Goal: Task Accomplishment & Management: Use online tool/utility

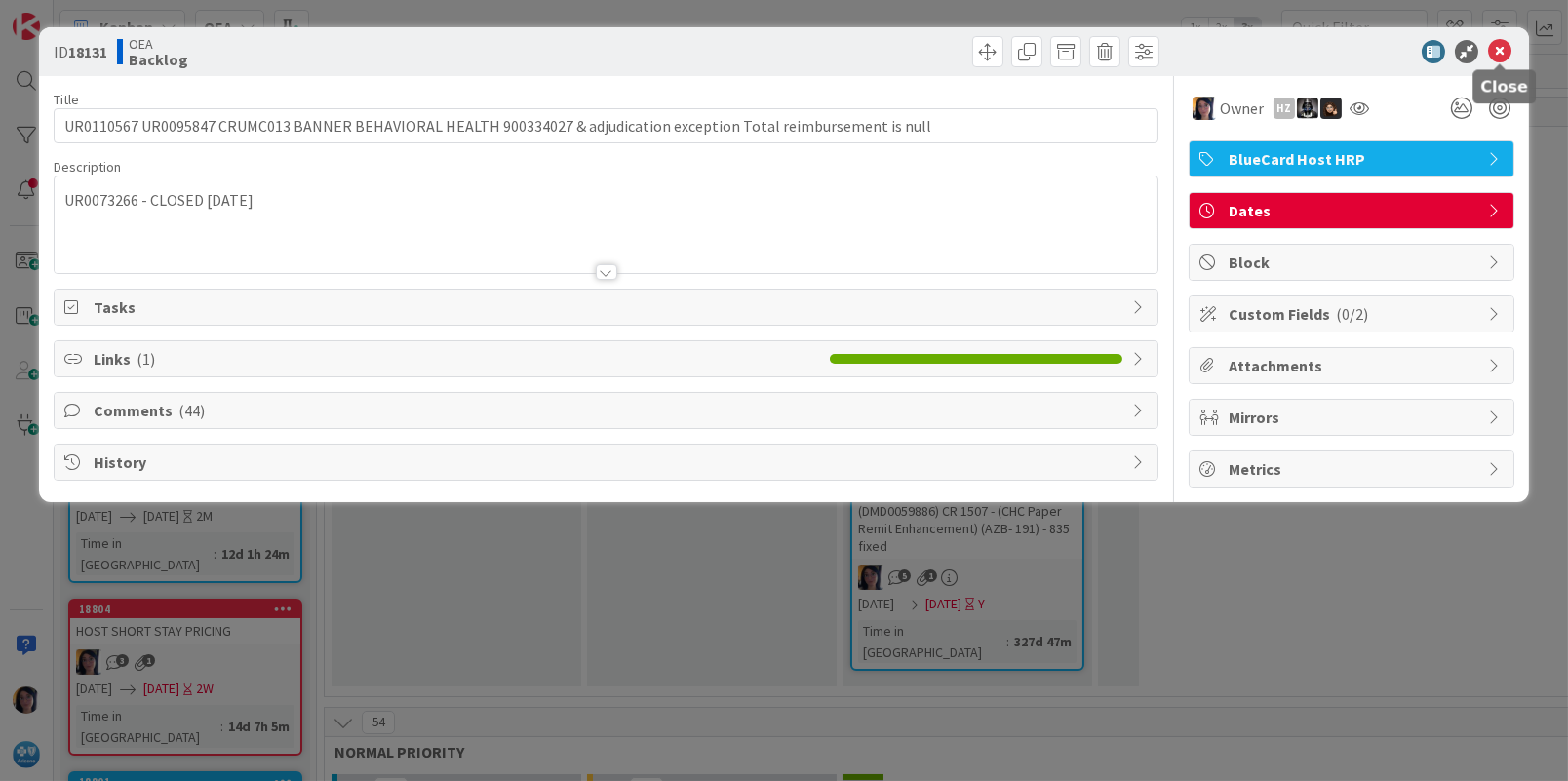
drag, startPoint x: 1502, startPoint y: 53, endPoint x: 1466, endPoint y: 70, distance: 39.8
click at [1503, 54] on icon at bounding box center [1500, 51] width 24 height 24
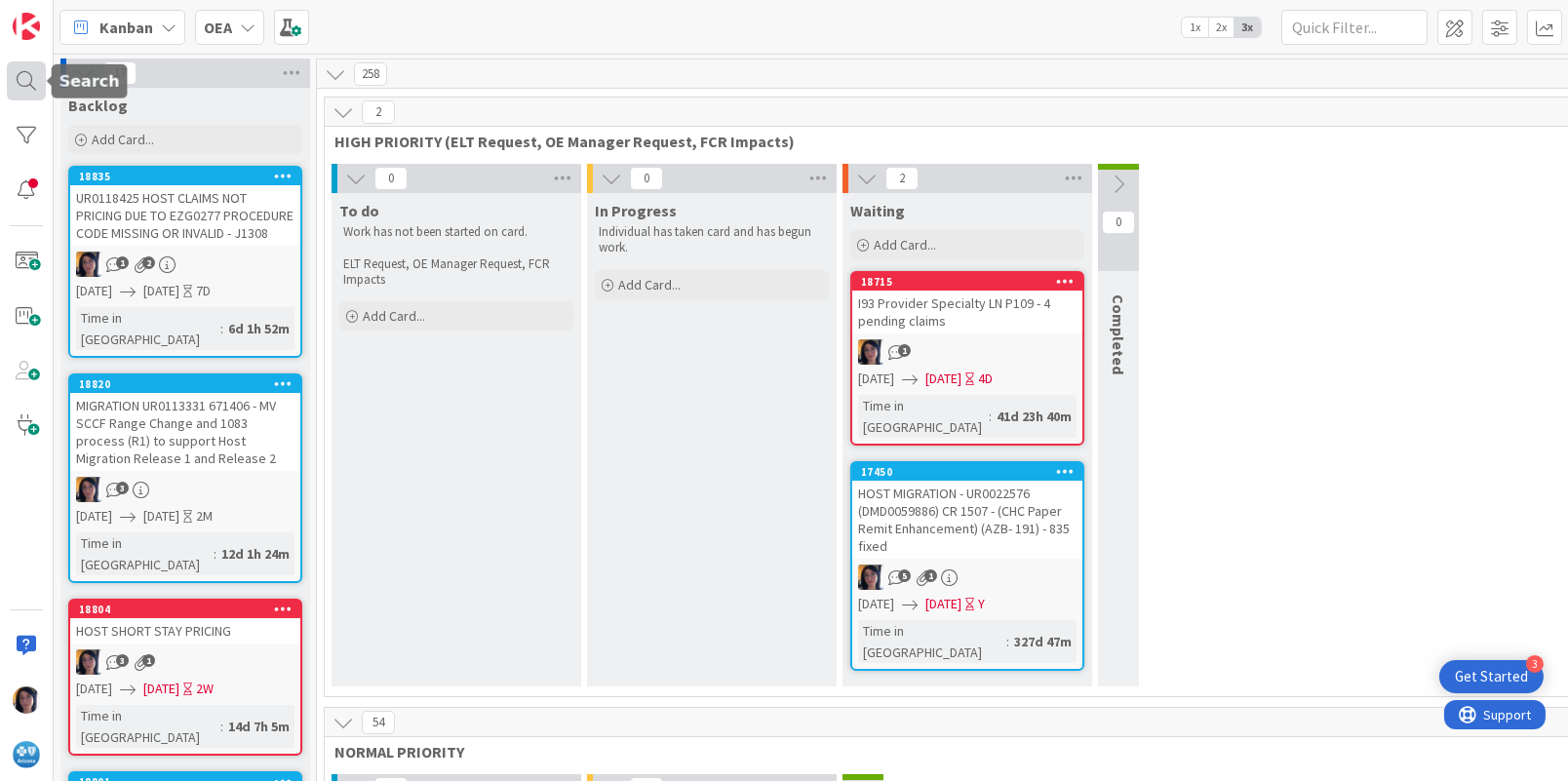
drag, startPoint x: 15, startPoint y: 78, endPoint x: 26, endPoint y: 85, distance: 13.0
click at [15, 79] on div at bounding box center [26, 80] width 39 height 39
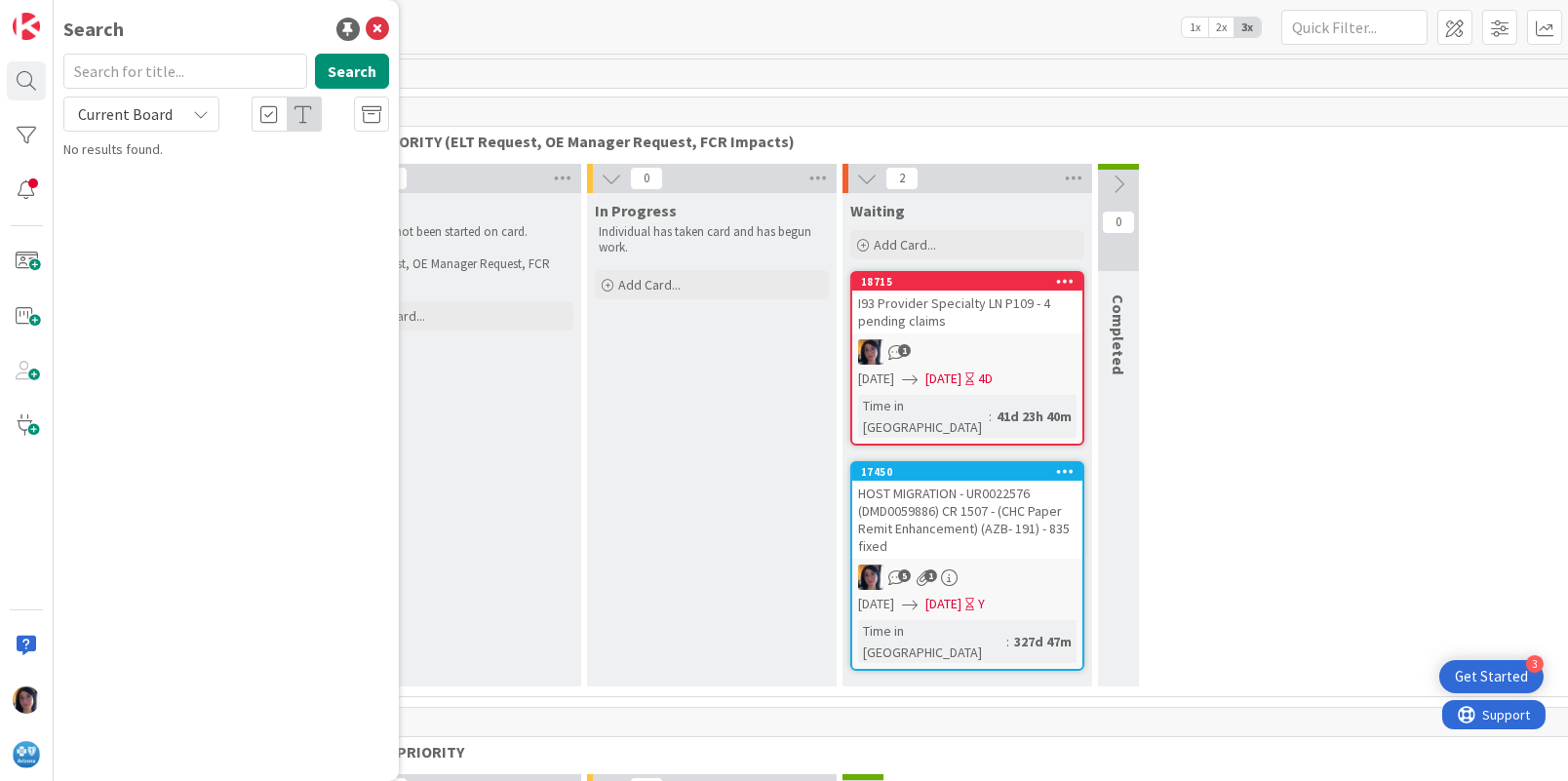
drag, startPoint x: 161, startPoint y: 77, endPoint x: 164, endPoint y: 89, distance: 12.4
click at [162, 78] on input "text" at bounding box center [185, 70] width 244 height 35
type input "j0129"
click at [117, 112] on span "Current Board" at bounding box center [126, 114] width 95 height 20
click at [114, 188] on span "All Boards" at bounding box center [175, 195] width 203 height 30
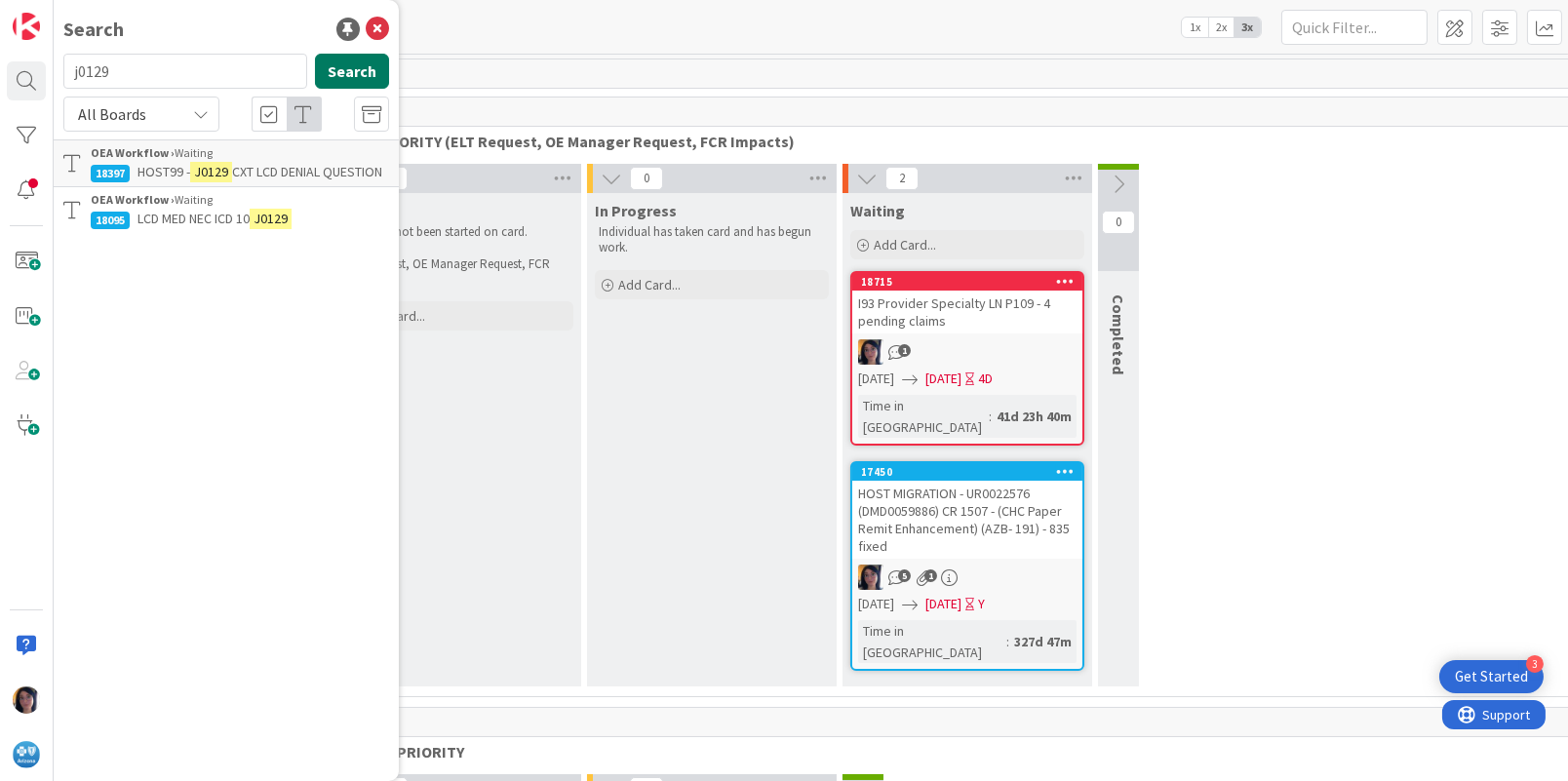
click at [360, 63] on button "Search" at bounding box center [351, 70] width 74 height 35
click at [212, 162] on span "LCD MED NEC ICD 10" at bounding box center [193, 171] width 112 height 18
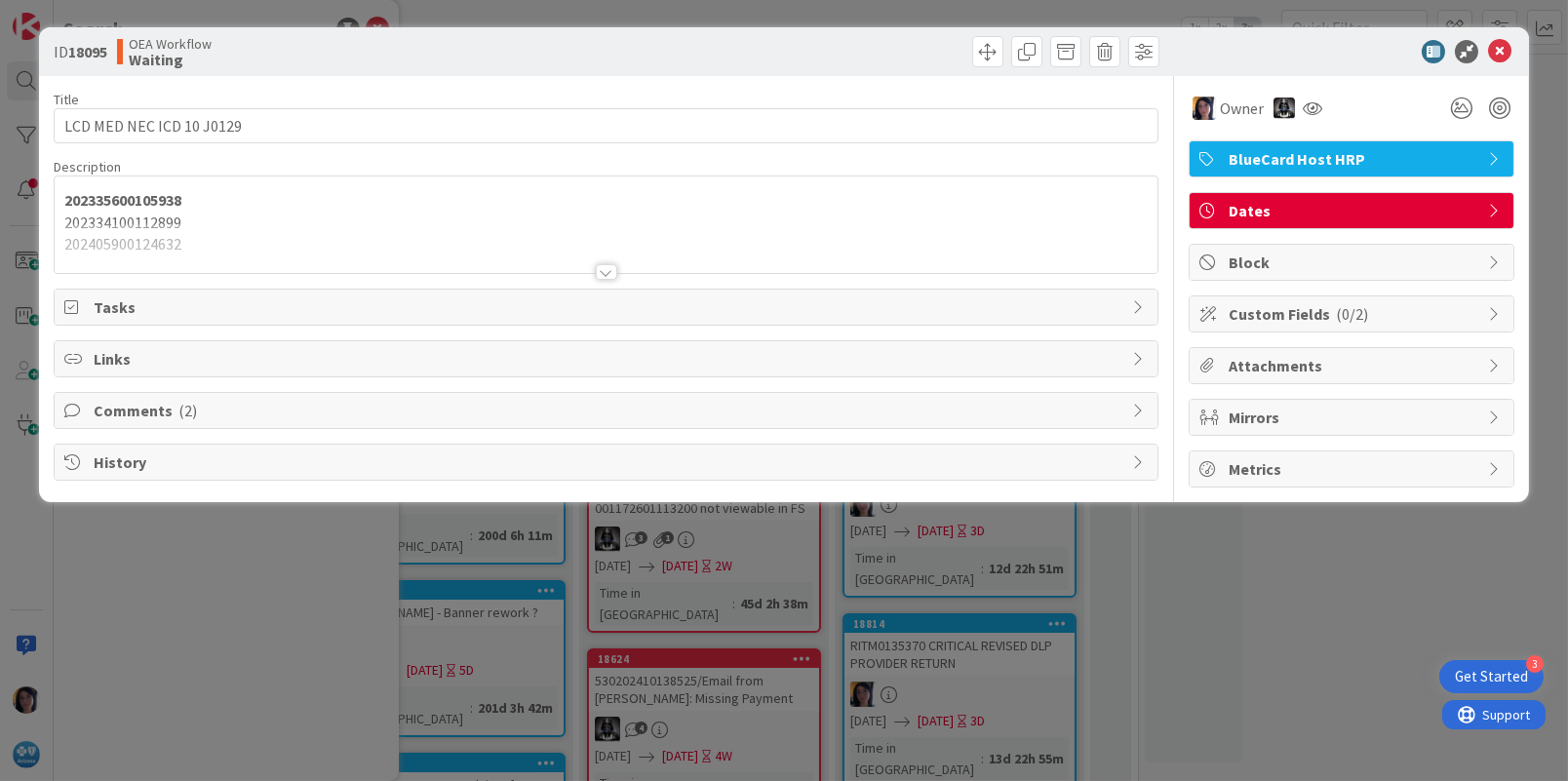
click at [137, 405] on span "Comments ( 2 )" at bounding box center [608, 411] width 1029 height 24
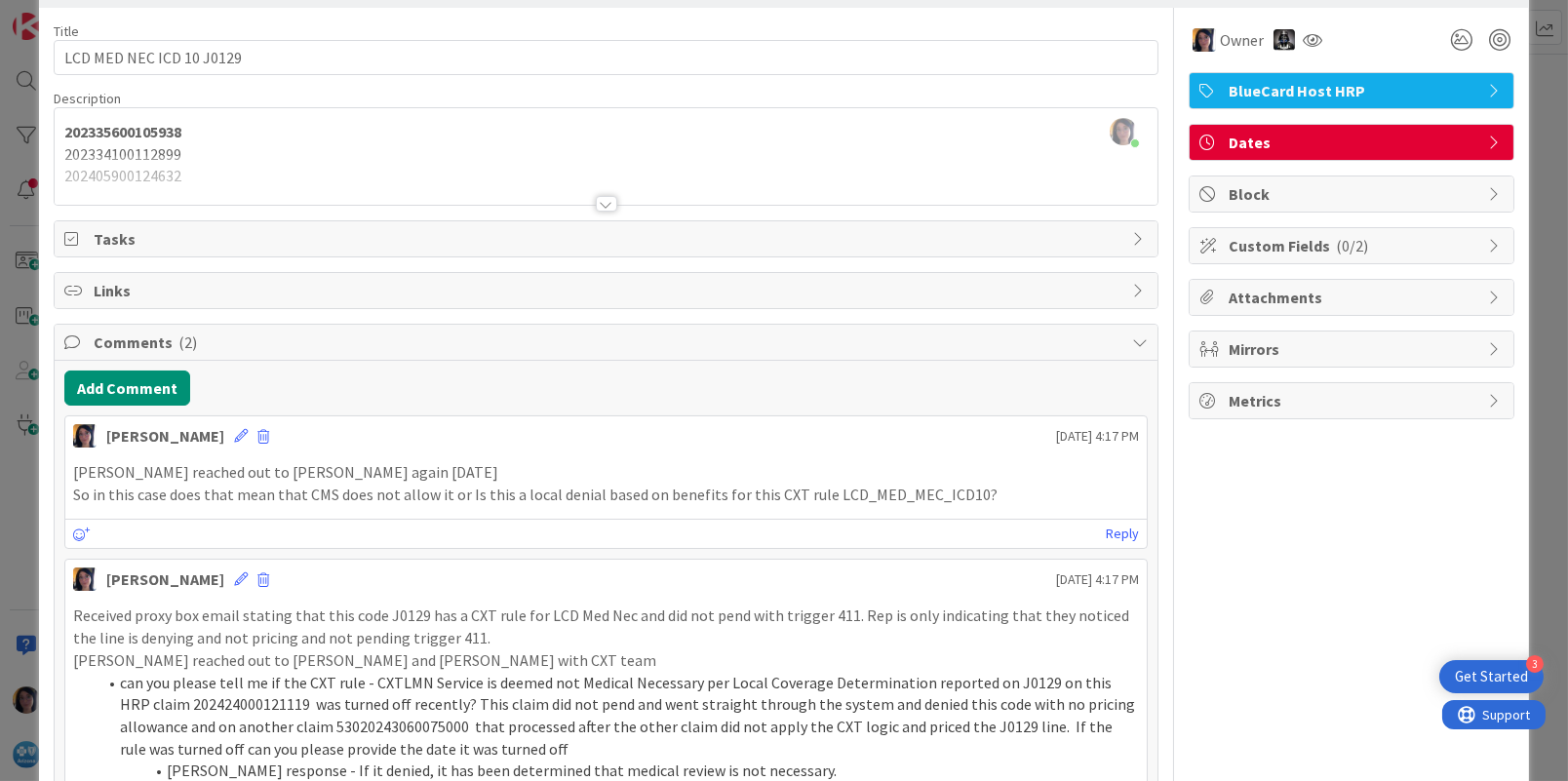
scroll to position [122, 0]
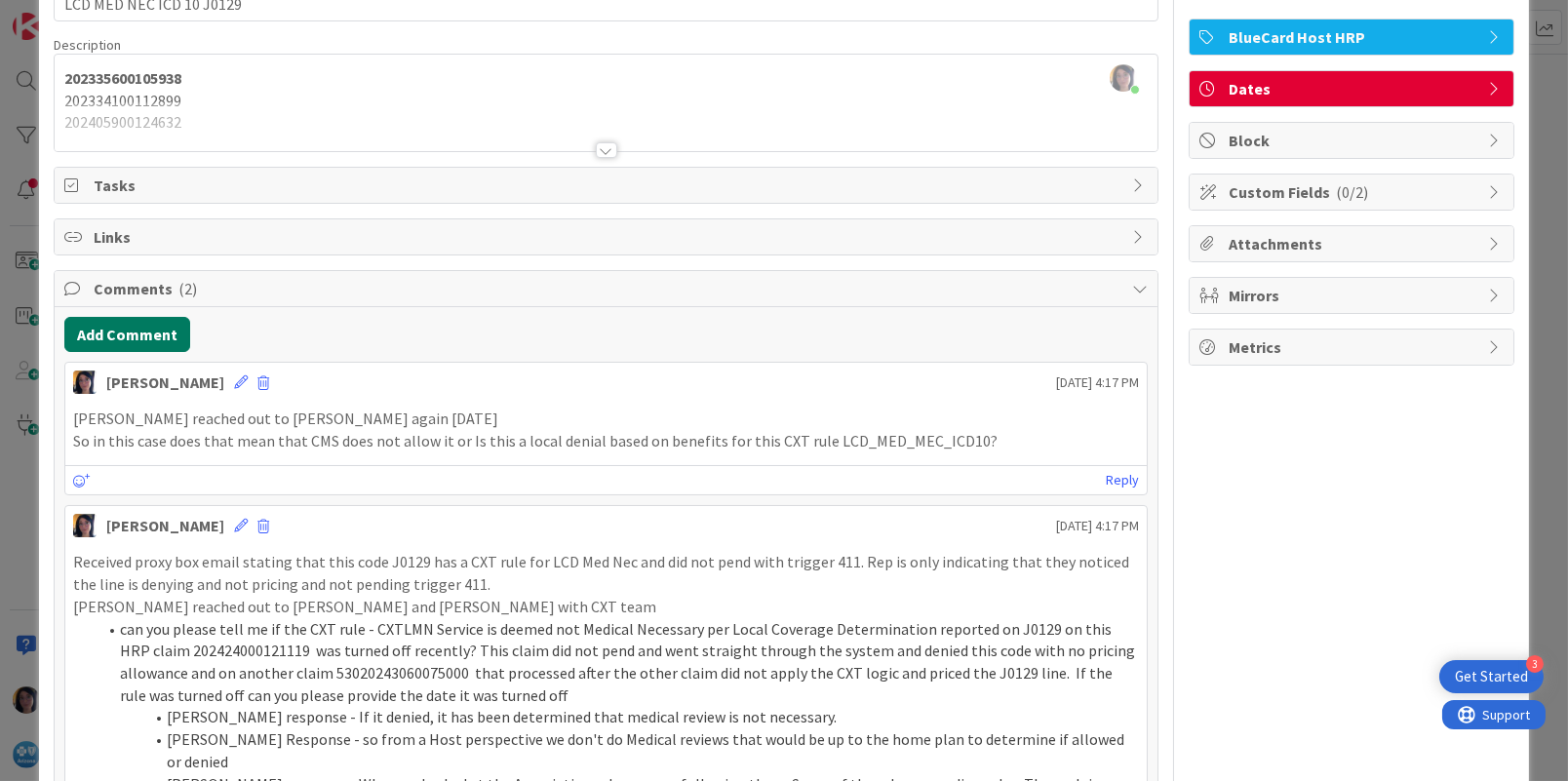
click at [134, 341] on button "Add Comment" at bounding box center [127, 334] width 126 height 35
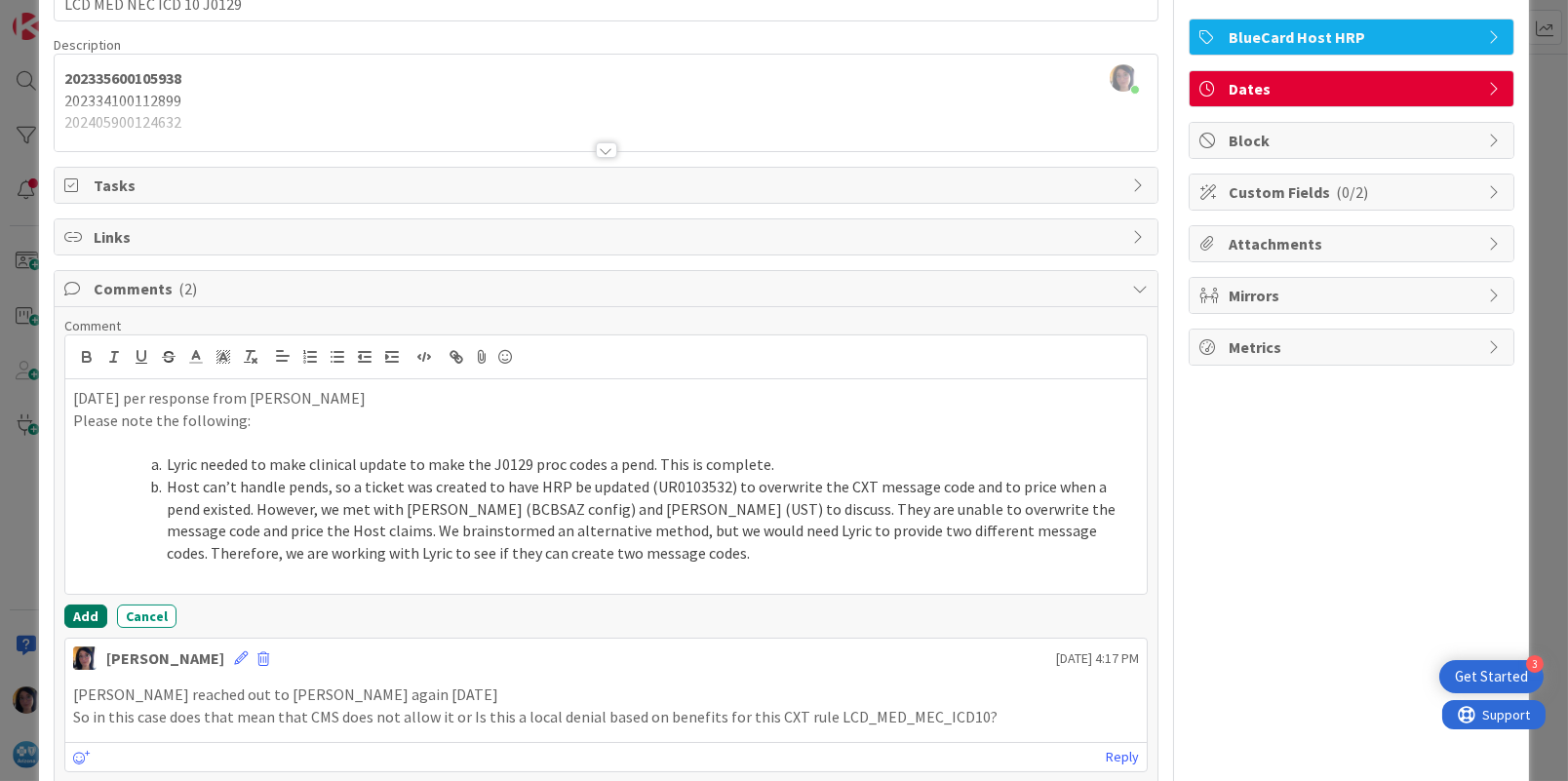
click at [85, 621] on button "Add" at bounding box center [85, 617] width 43 height 24
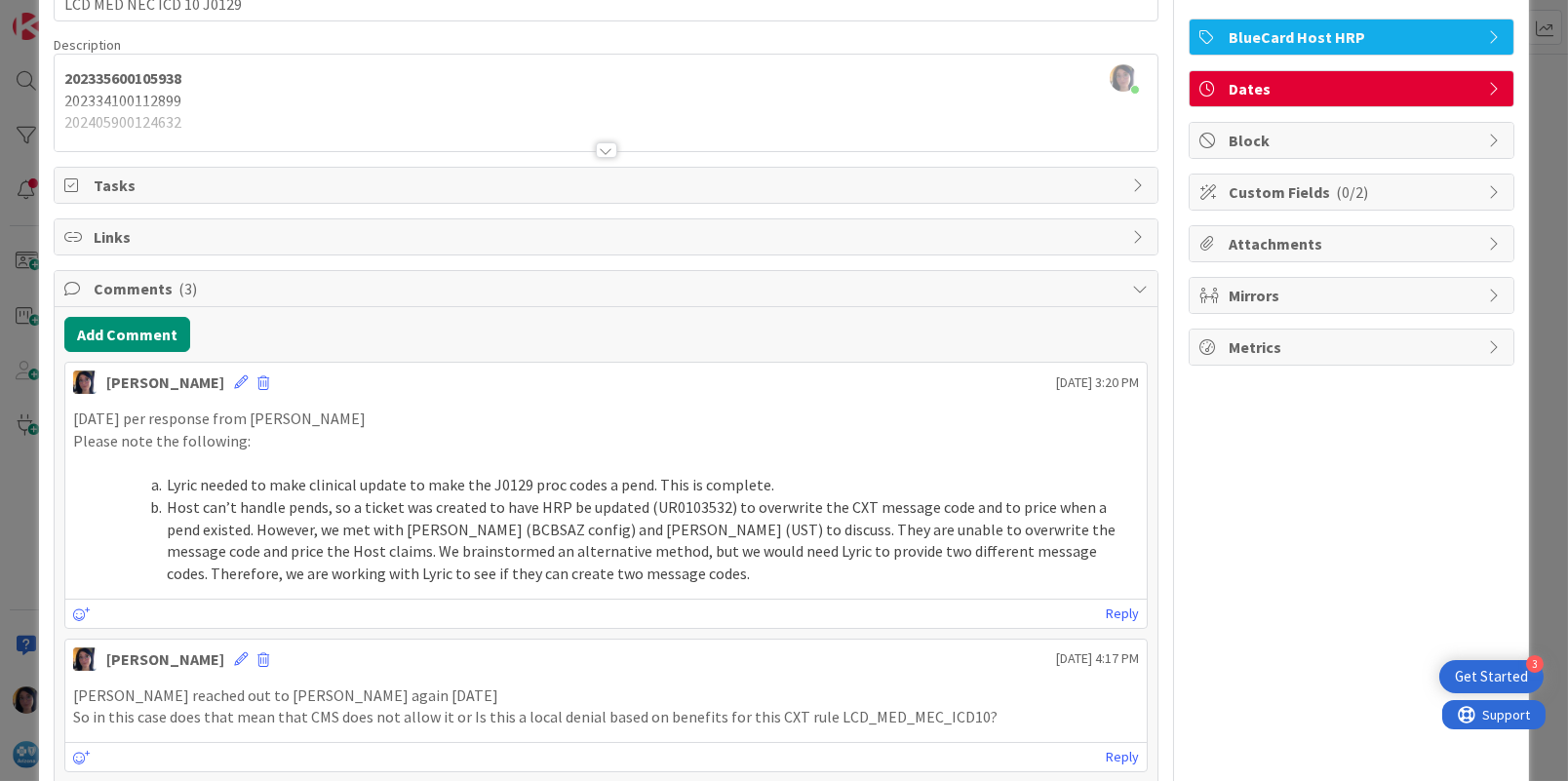
click at [682, 509] on li "Host can’t handle pends, so a ticket was created to have HRP be updated (UR0103…" at bounding box center [618, 540] width 1042 height 89
copy li "UR0103532"
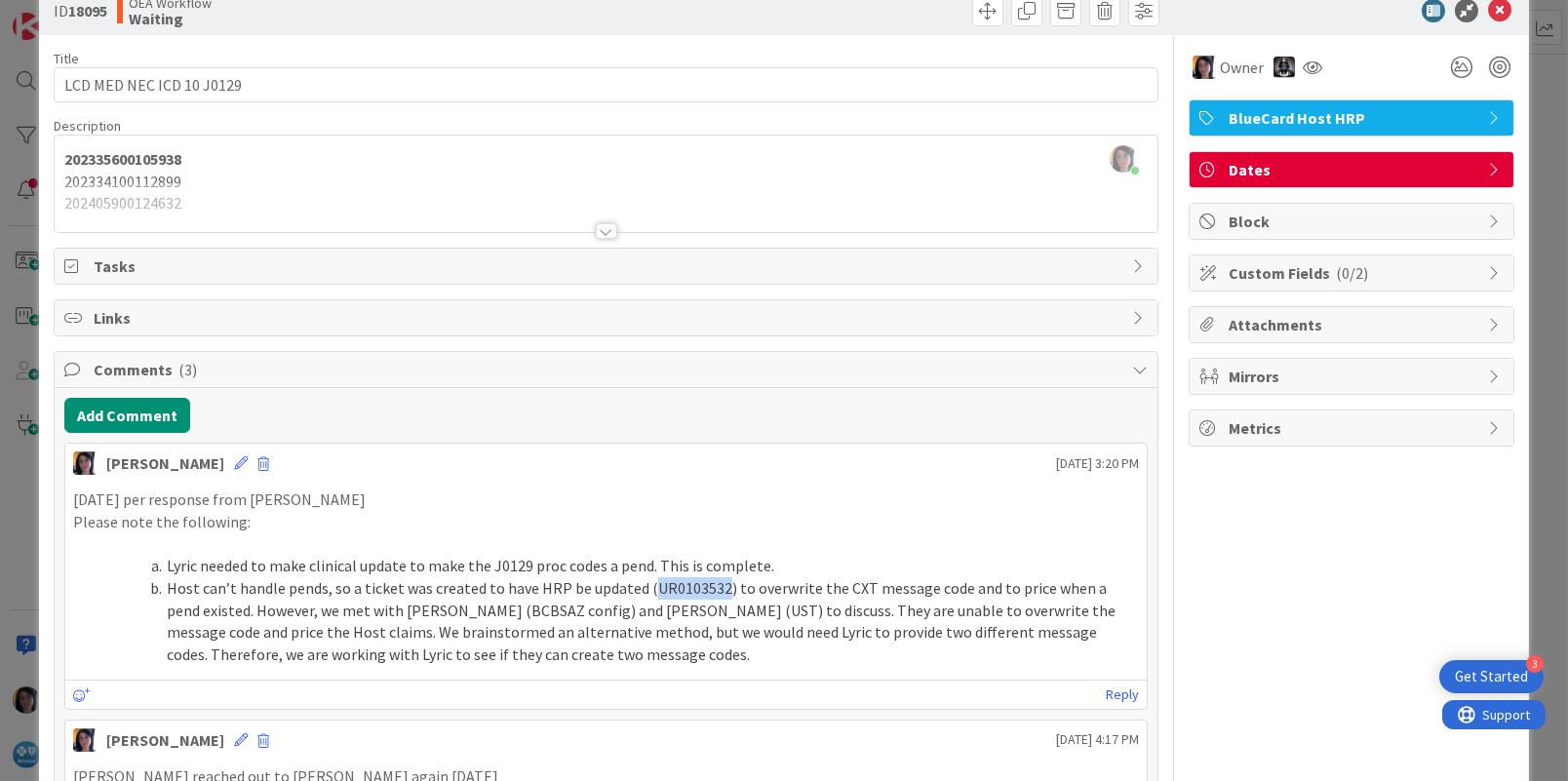
scroll to position [0, 0]
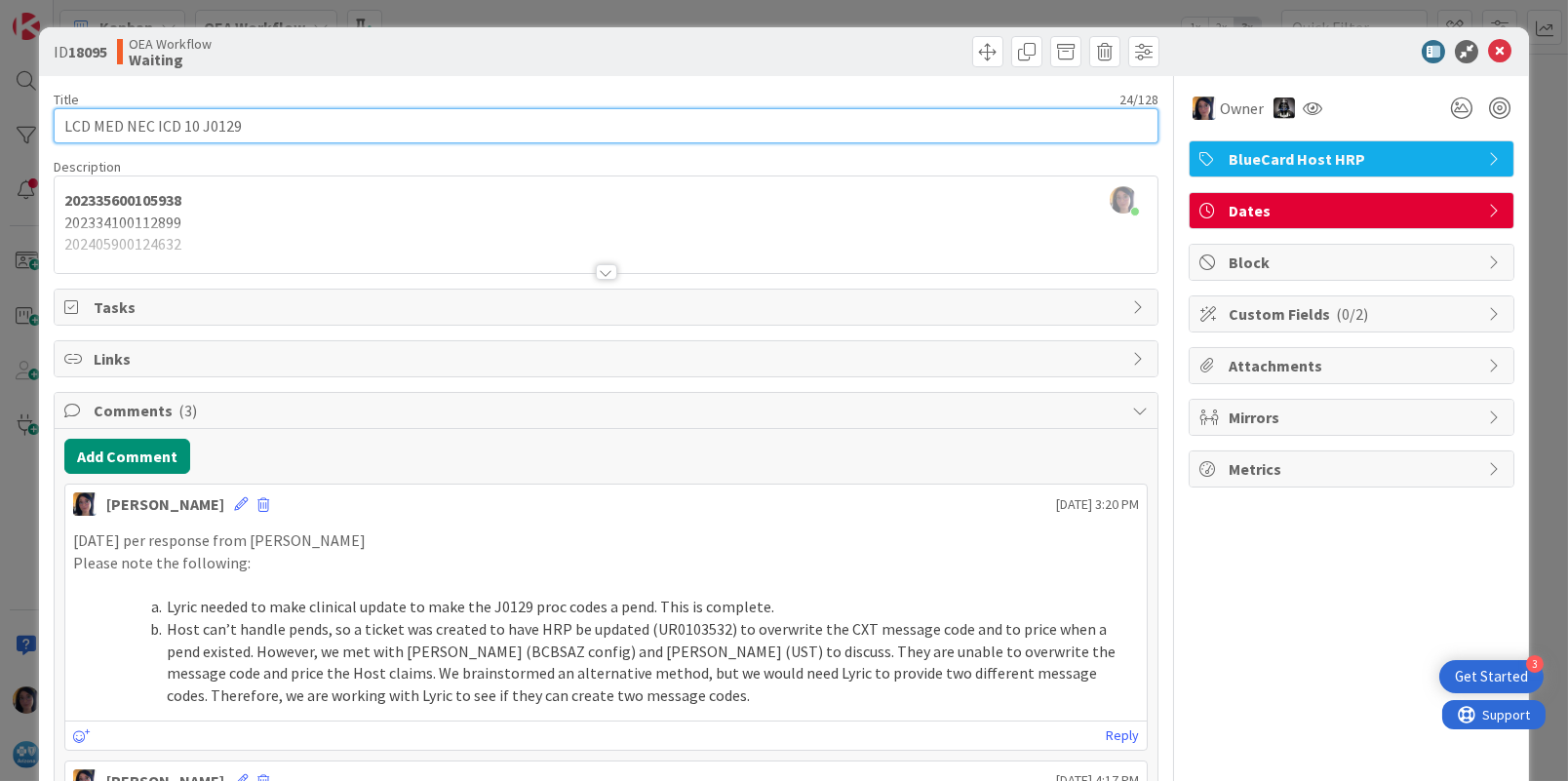
click at [60, 126] on input "LCD MED NEC ICD 10 J0129" at bounding box center [606, 125] width 1105 height 35
paste input "UR0103532"
type input "UR0103532 CXT rule - LCD MED NEC ICD 10 J0129"
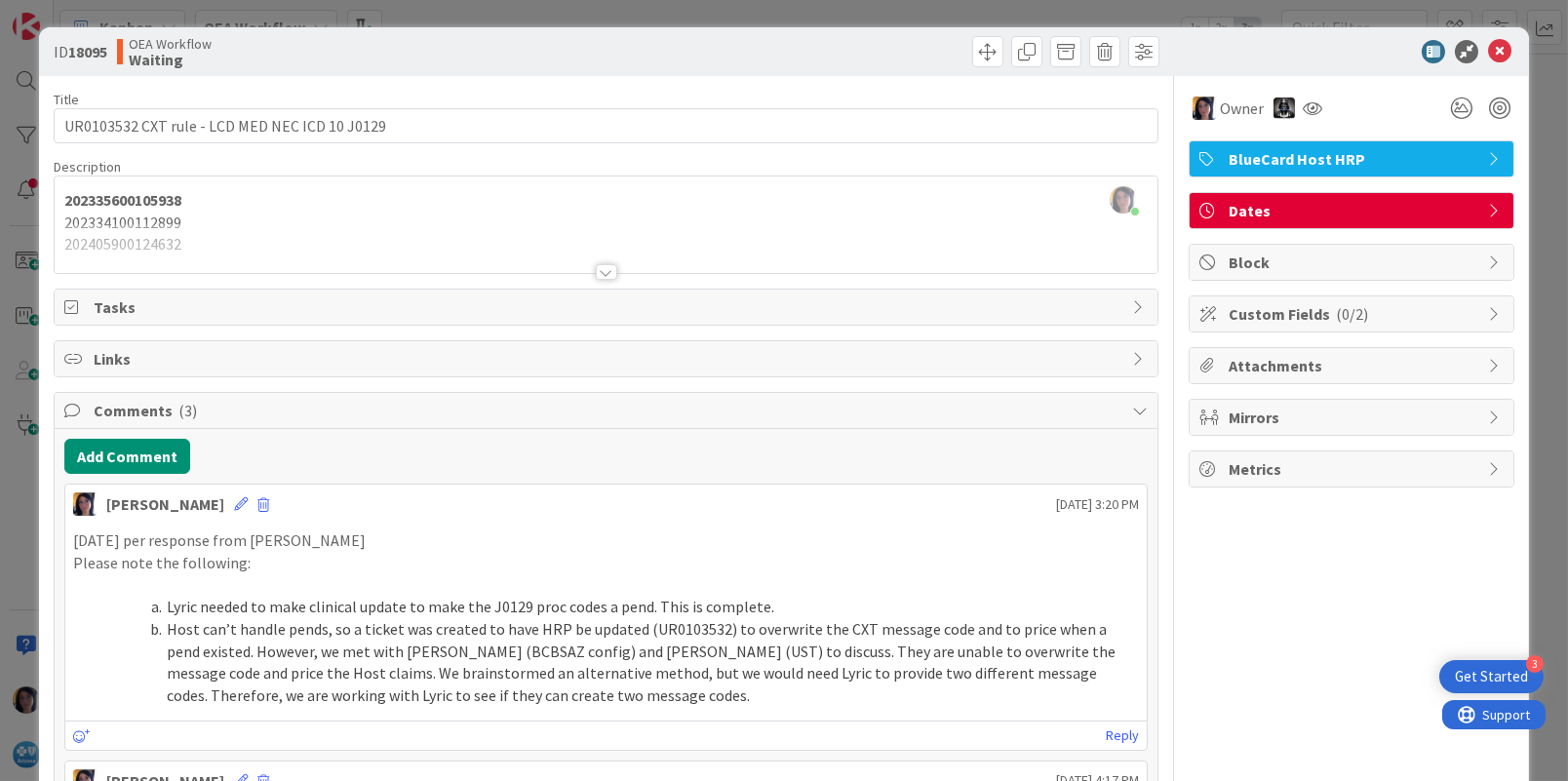
click at [1274, 205] on span "Dates" at bounding box center [1353, 211] width 249 height 24
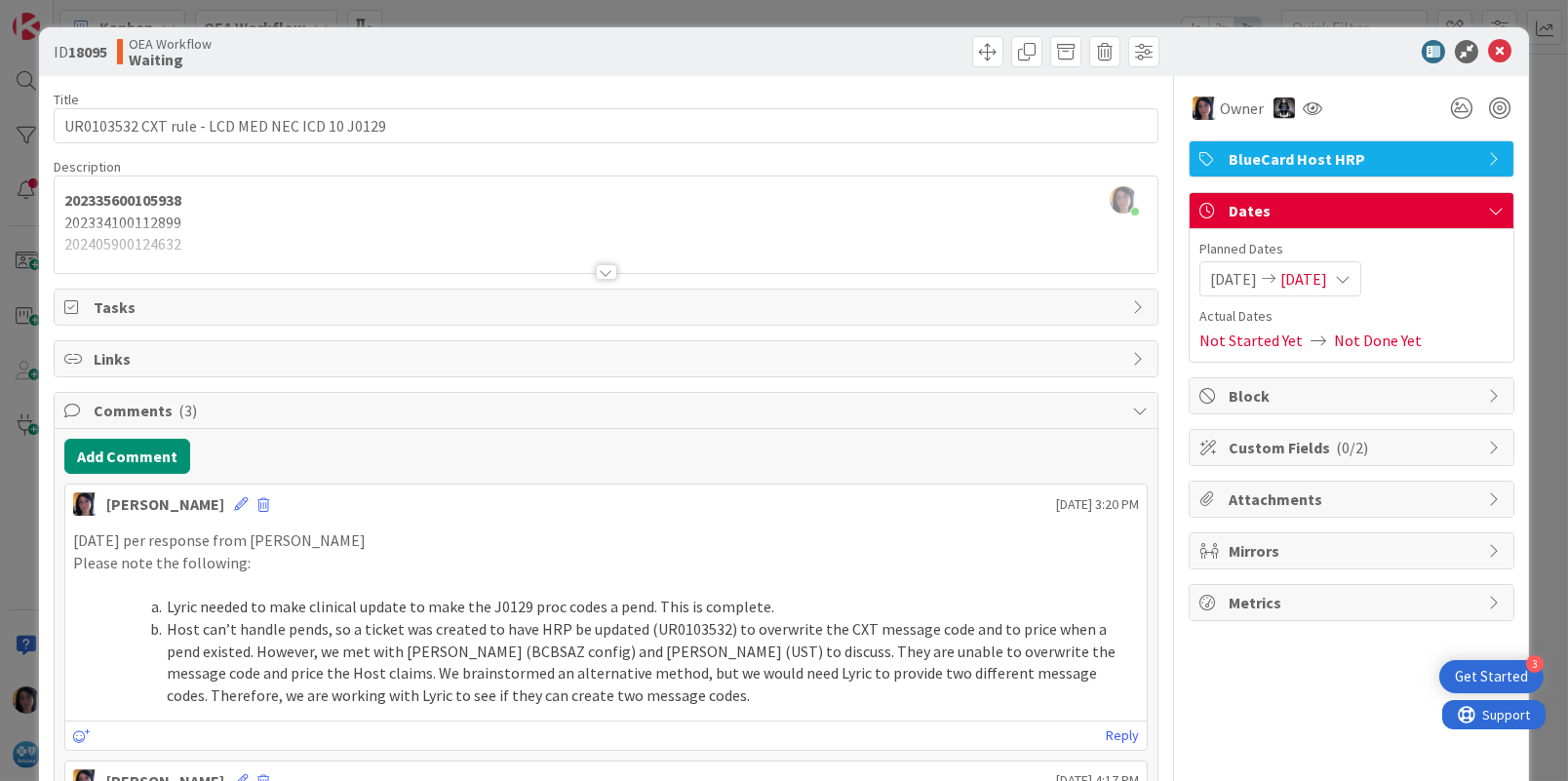
click at [695, 628] on li "Host can’t handle pends, so a ticket was created to have HRP be updated (UR0103…" at bounding box center [618, 662] width 1042 height 89
copy li "UR0103532"
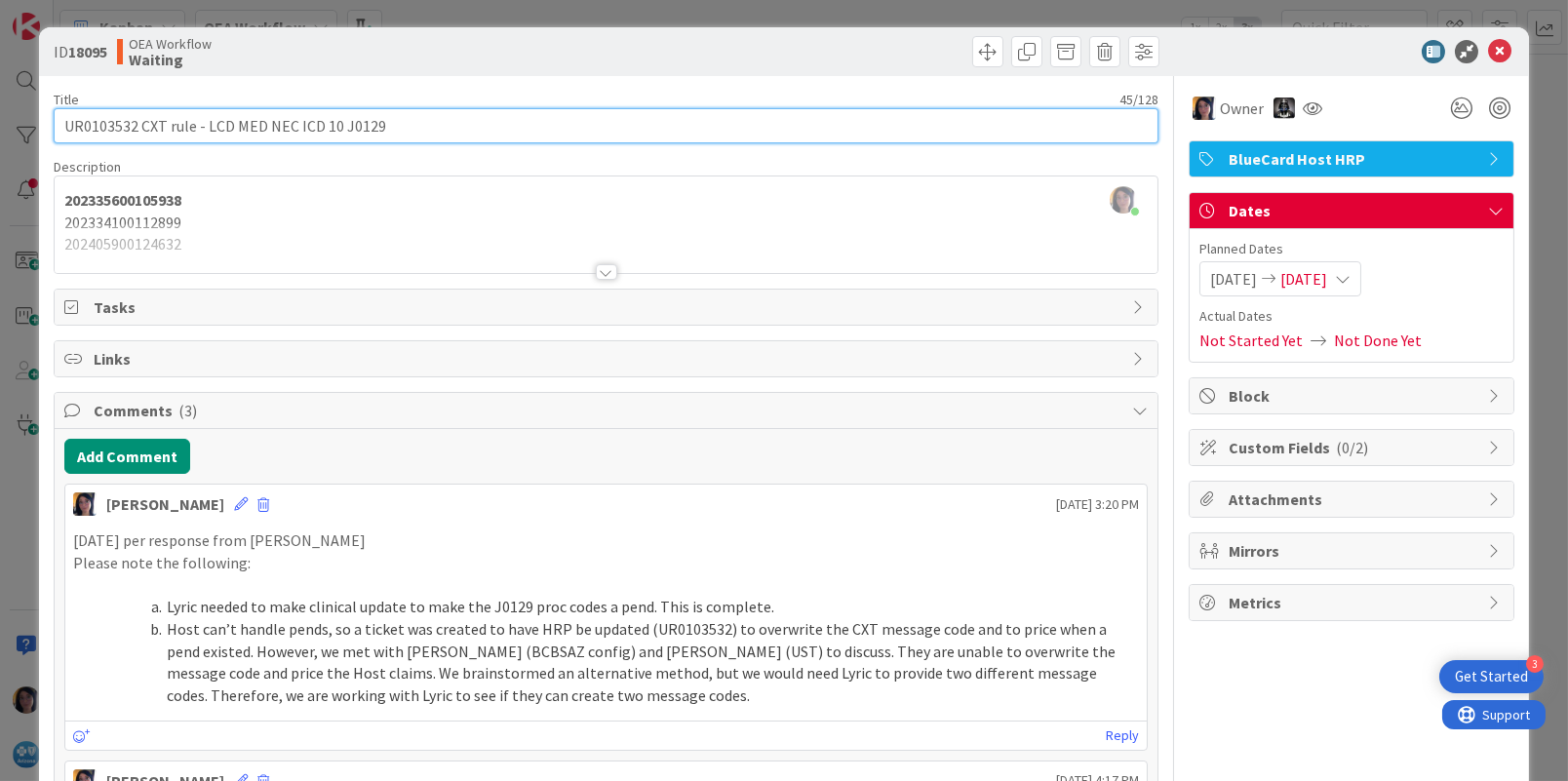
click at [241, 128] on input "UR0103532 CXT rule - LCD MED NEC ICD 10 J0129" at bounding box center [606, 125] width 1105 height 35
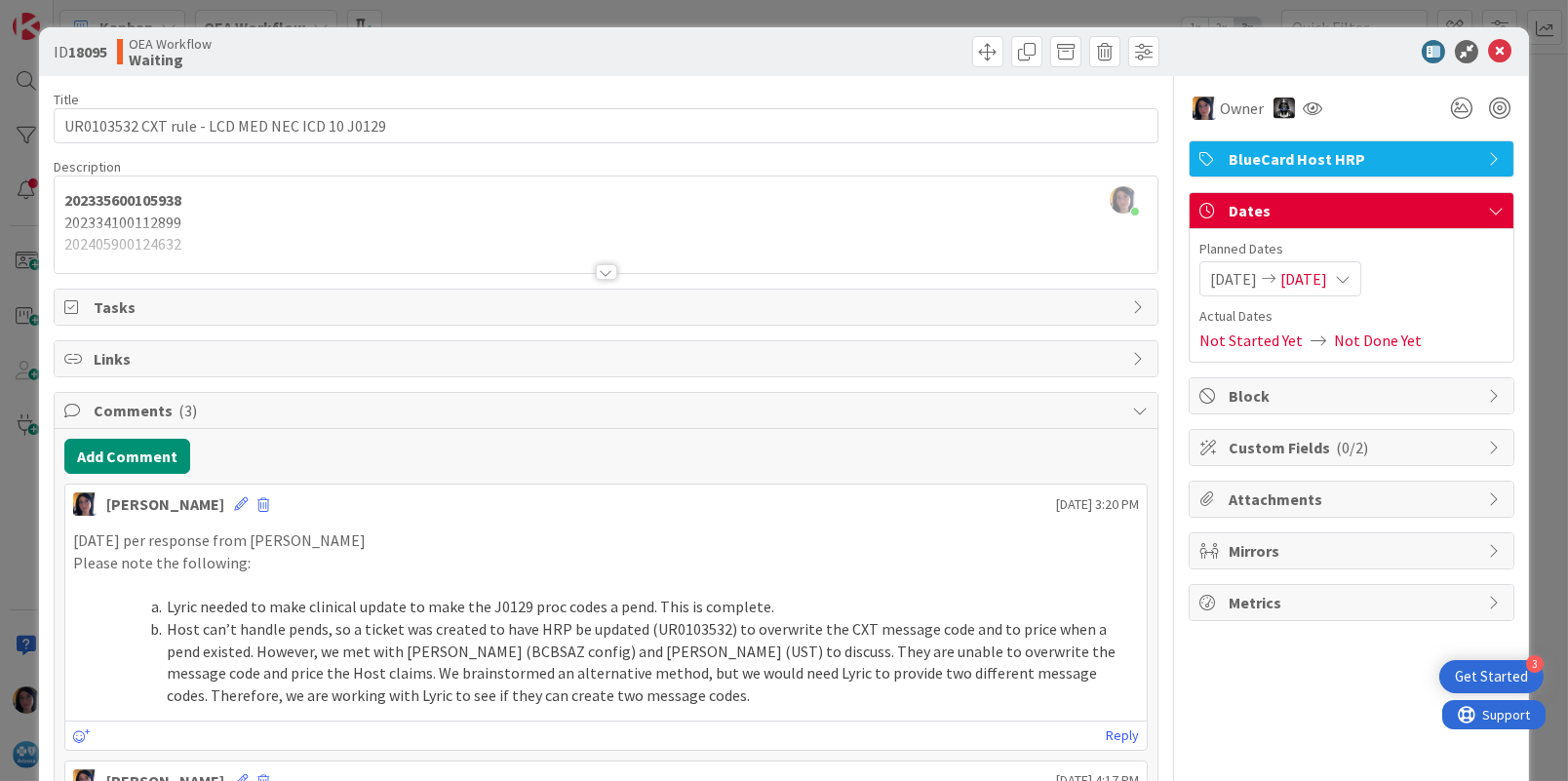
click at [677, 591] on p at bounding box center [606, 584] width 1066 height 23
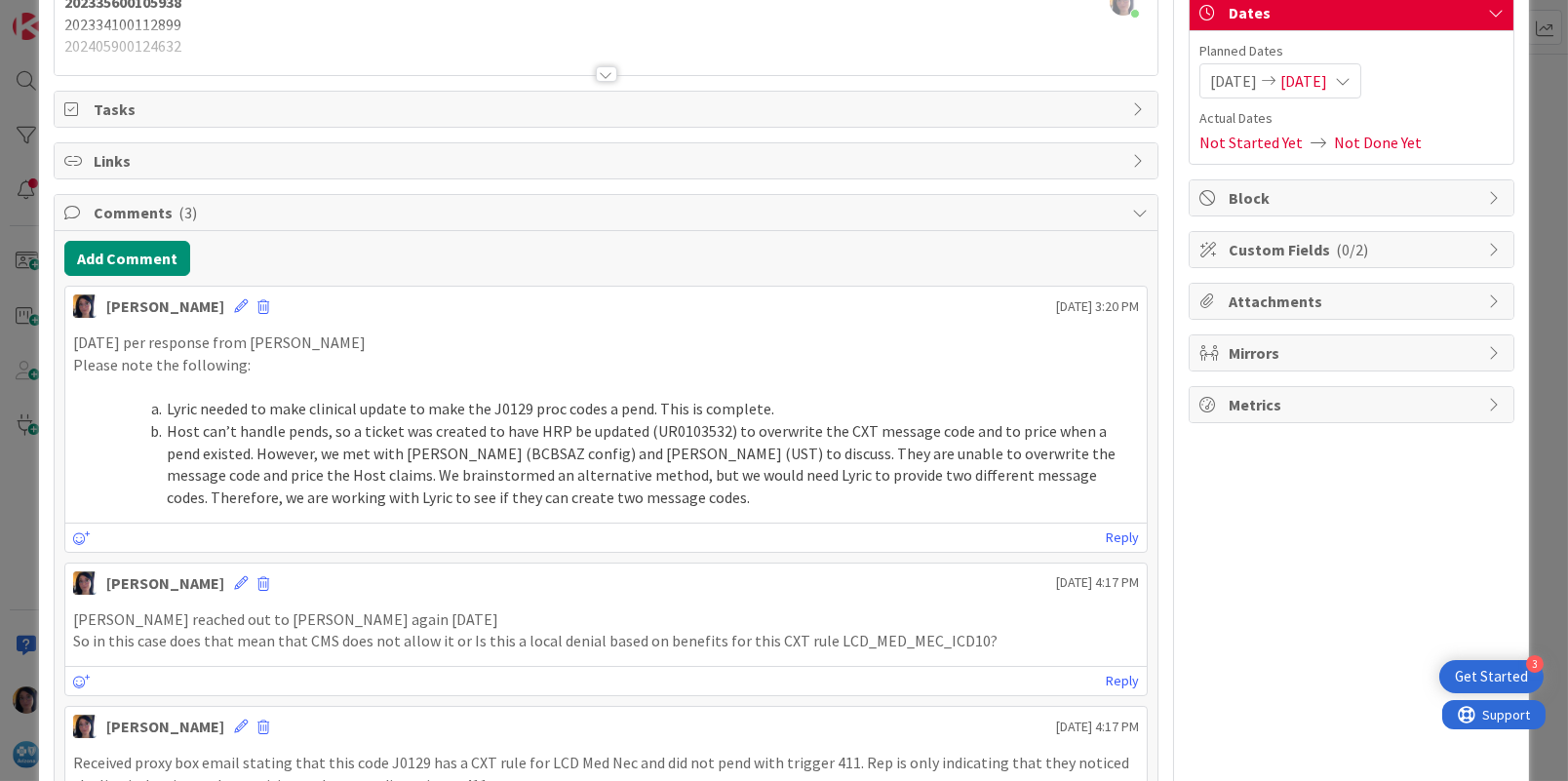
scroll to position [193, 0]
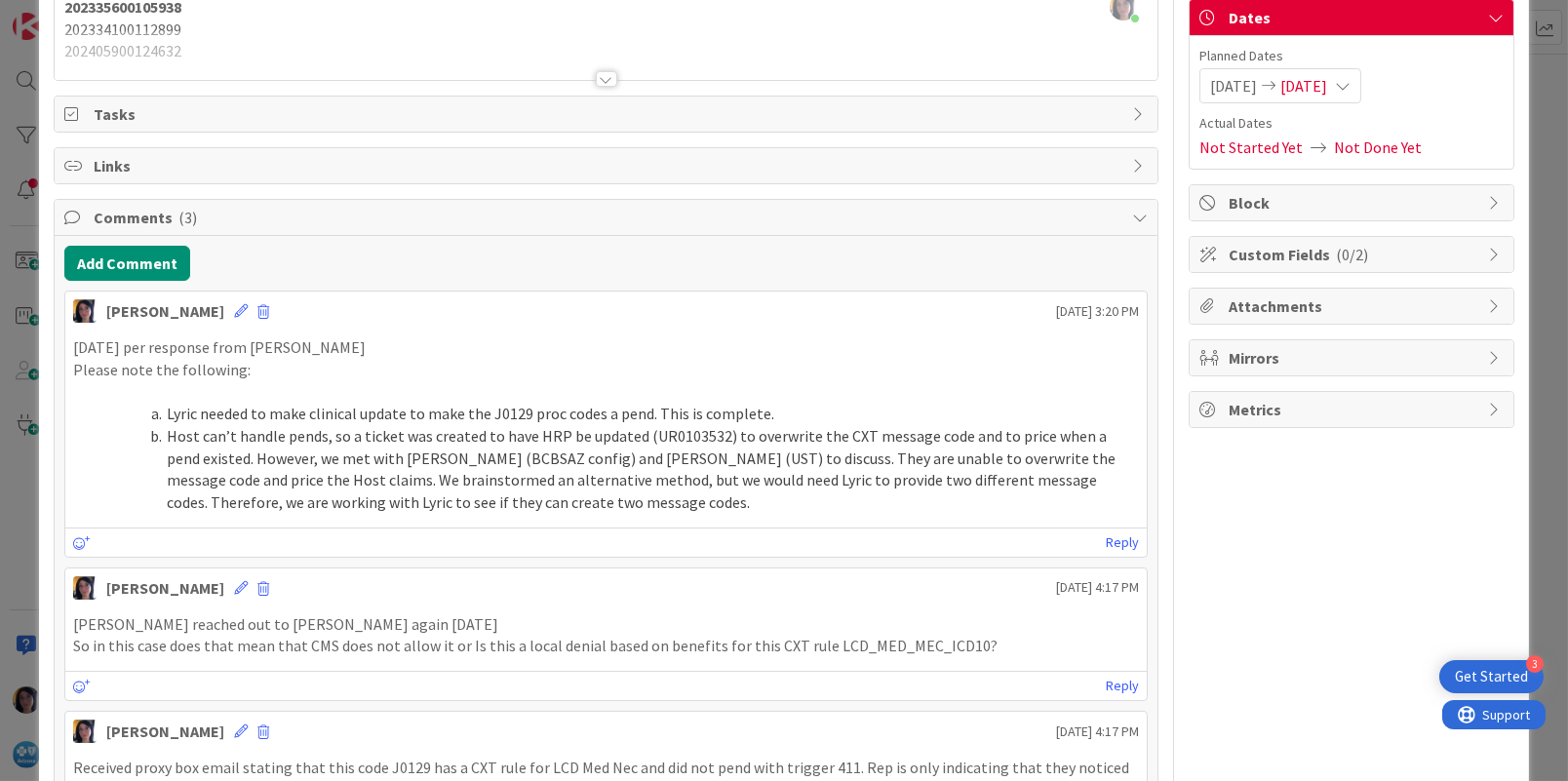
click at [1373, 304] on span "Attachments" at bounding box center [1353, 306] width 249 height 24
click at [812, 426] on li "Host can’t handle pends, so a ticket was created to have HRP be updated (UR0103…" at bounding box center [618, 469] width 1042 height 89
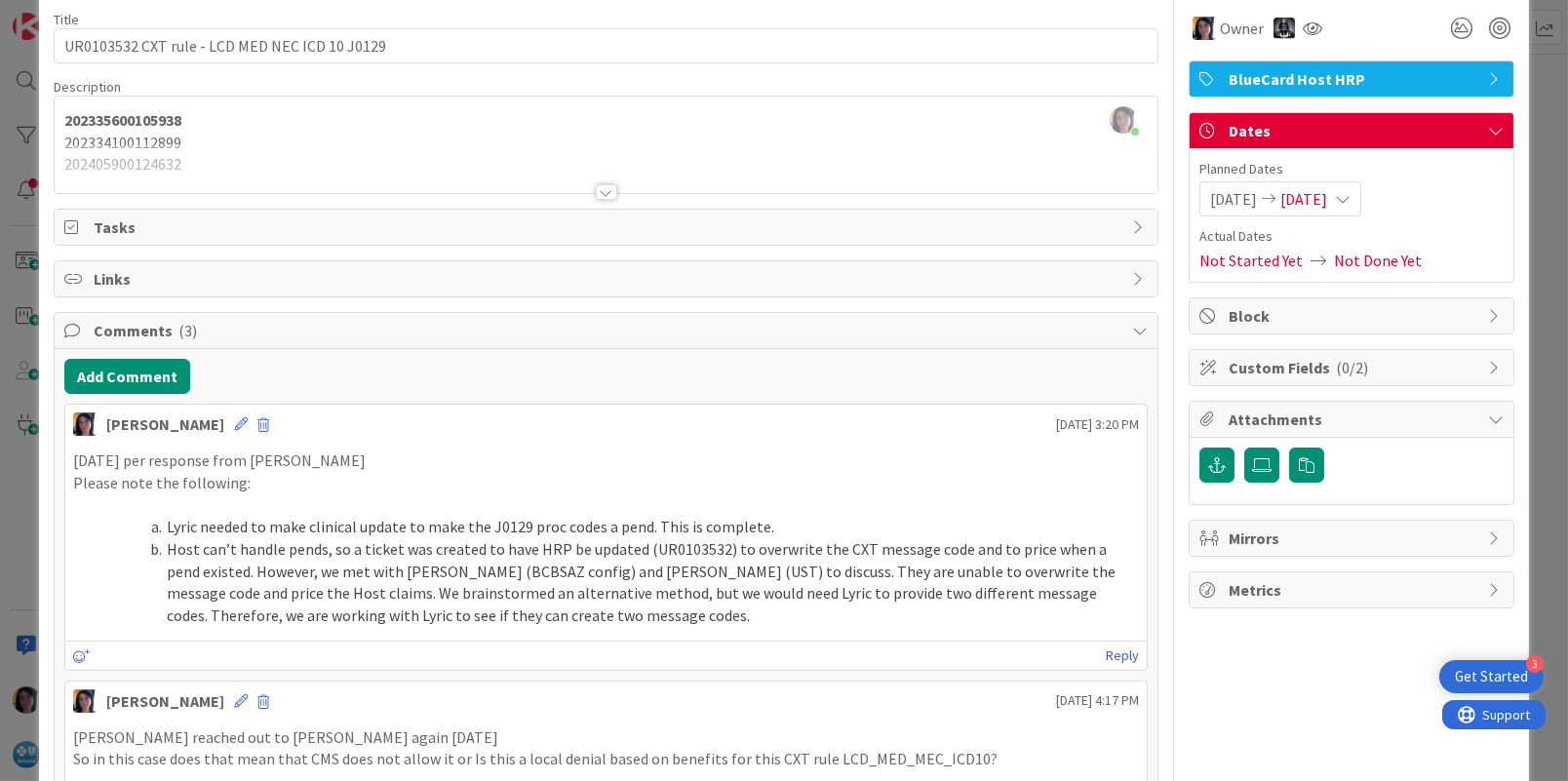
scroll to position [0, 0]
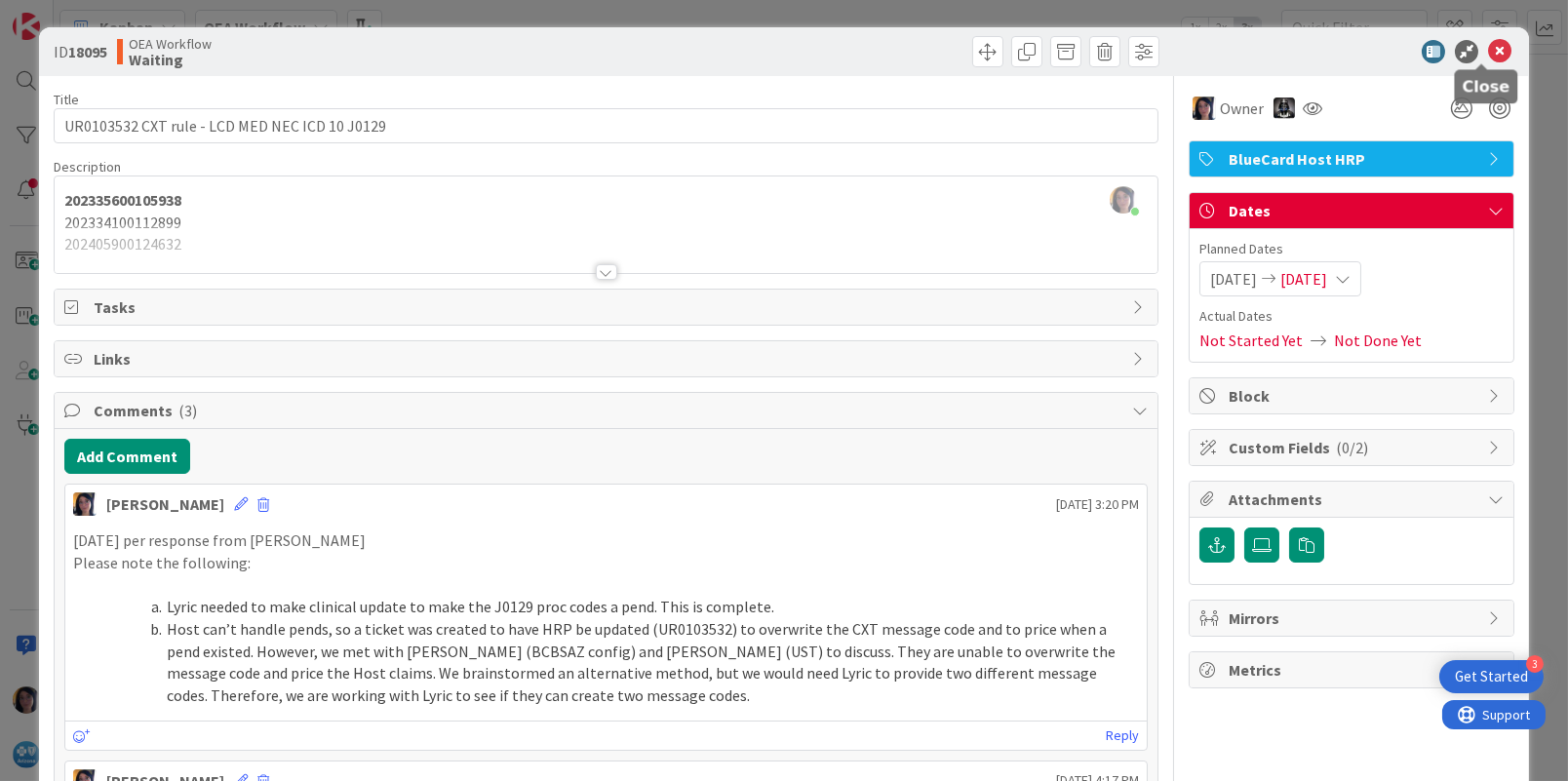
click at [1488, 46] on icon at bounding box center [1500, 51] width 24 height 24
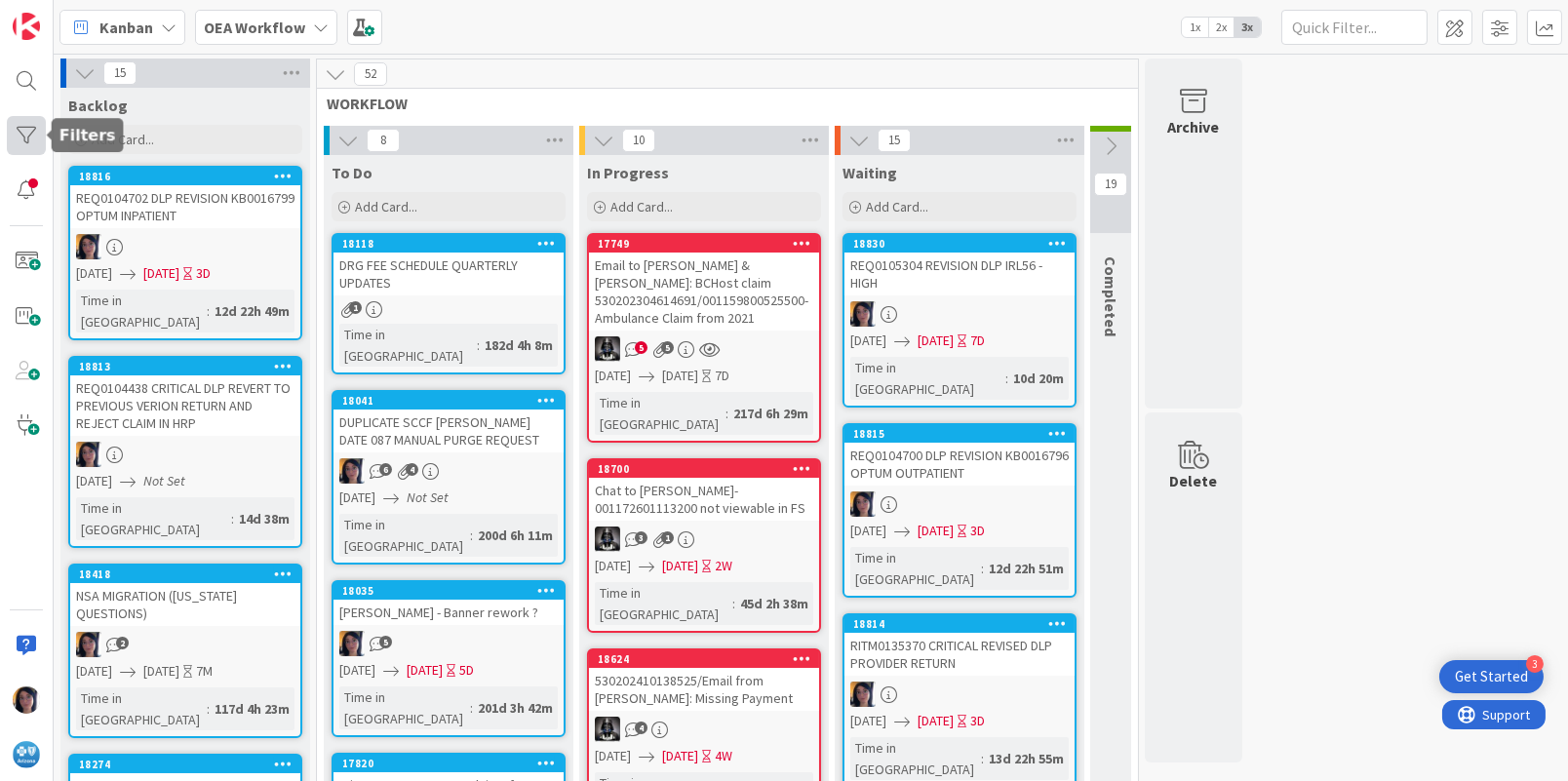
click at [26, 131] on div at bounding box center [26, 135] width 39 height 39
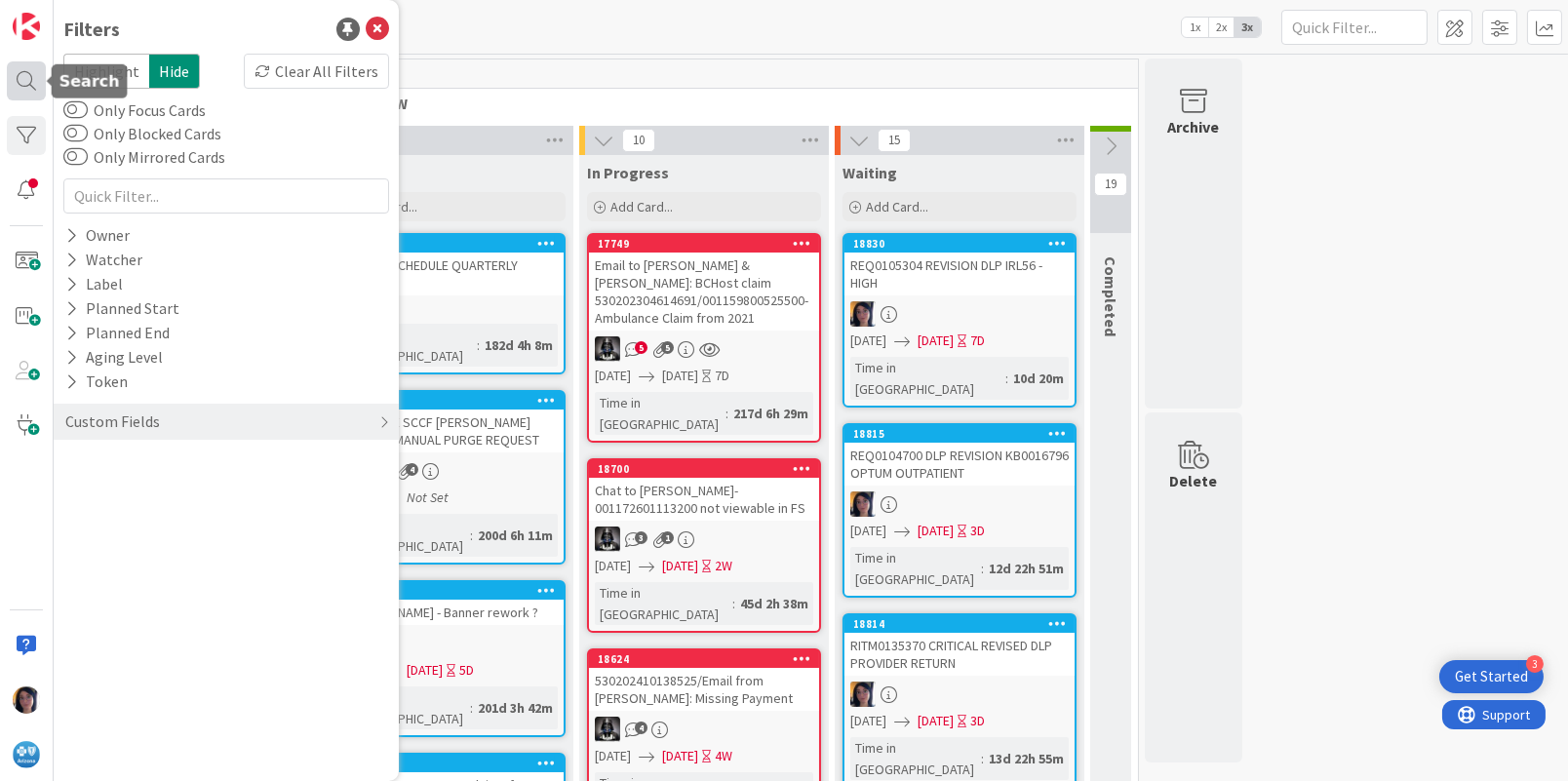
click at [26, 73] on div at bounding box center [26, 80] width 39 height 39
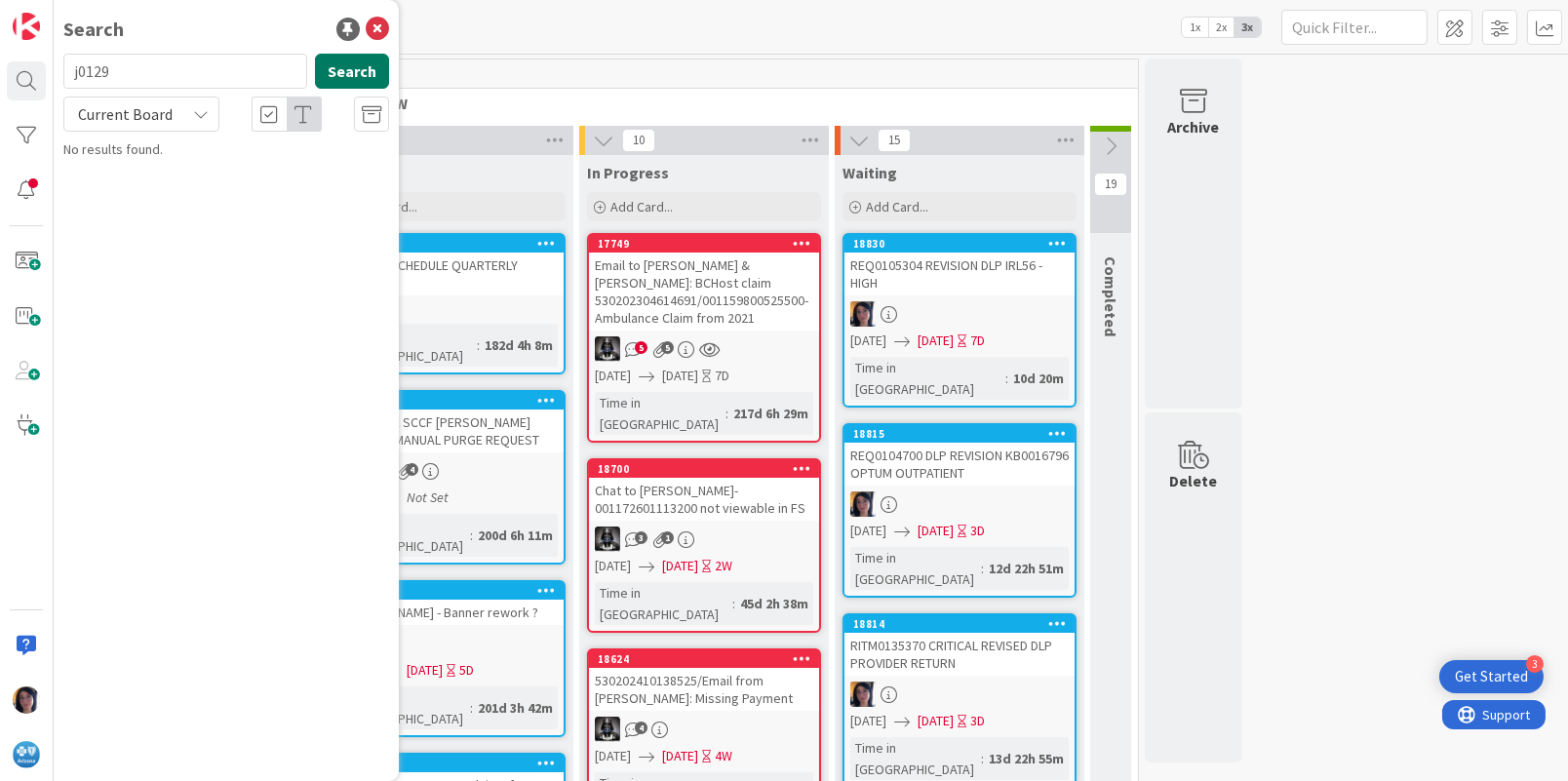
click at [340, 75] on button "Search" at bounding box center [351, 70] width 74 height 35
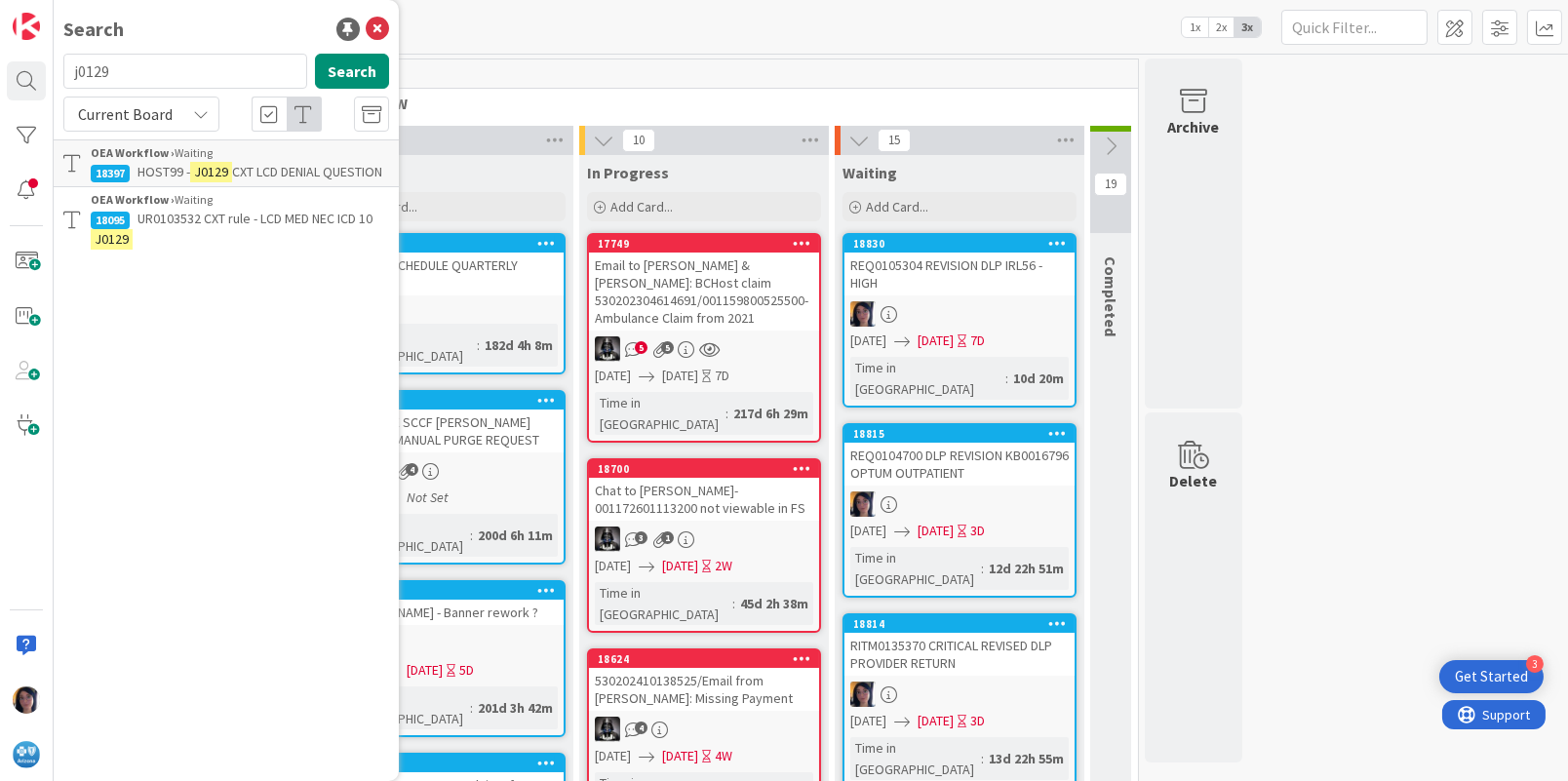
click at [163, 171] on span "HOST99 -" at bounding box center [163, 171] width 52 height 18
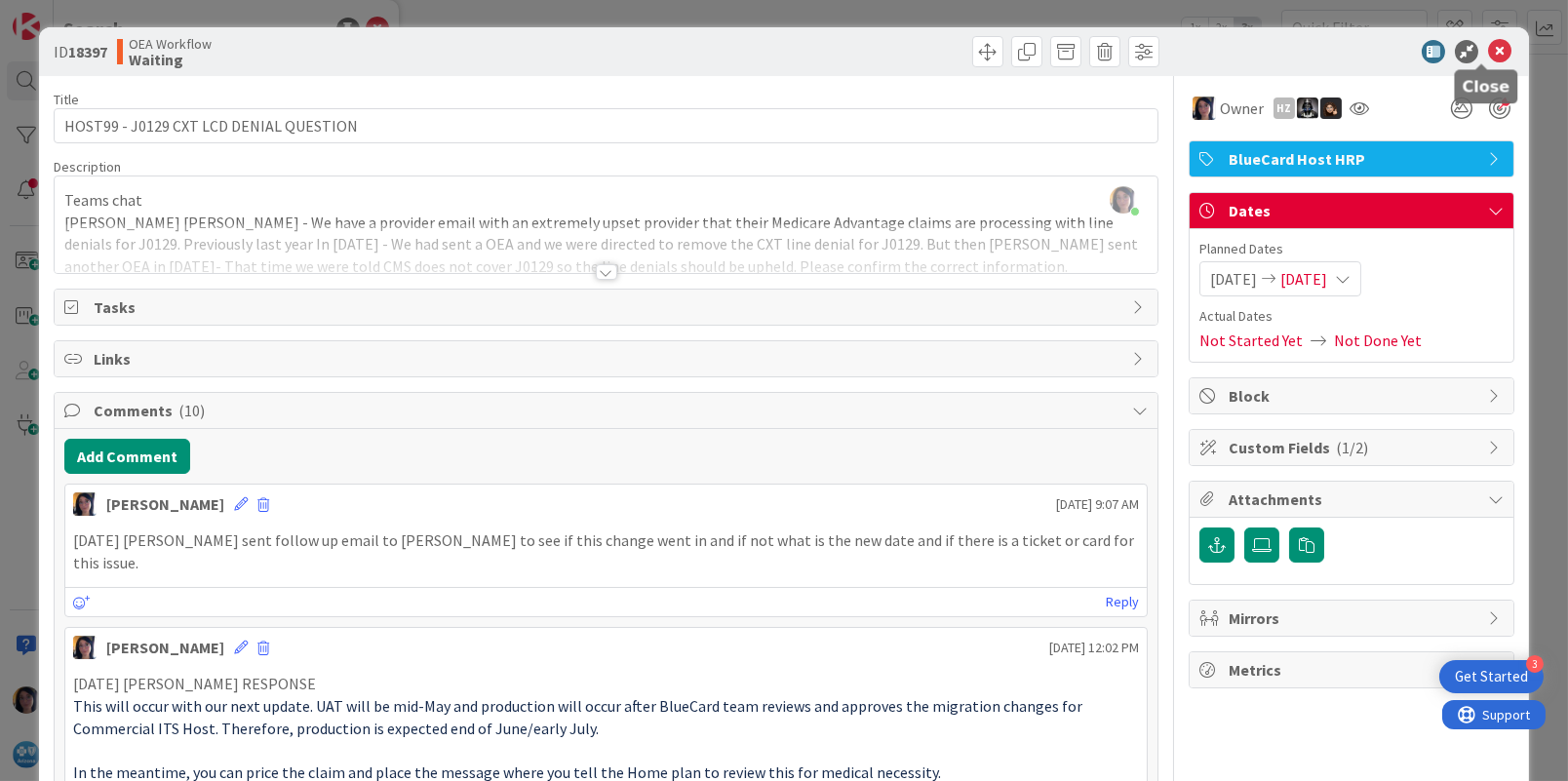
click at [1488, 57] on icon at bounding box center [1500, 51] width 24 height 24
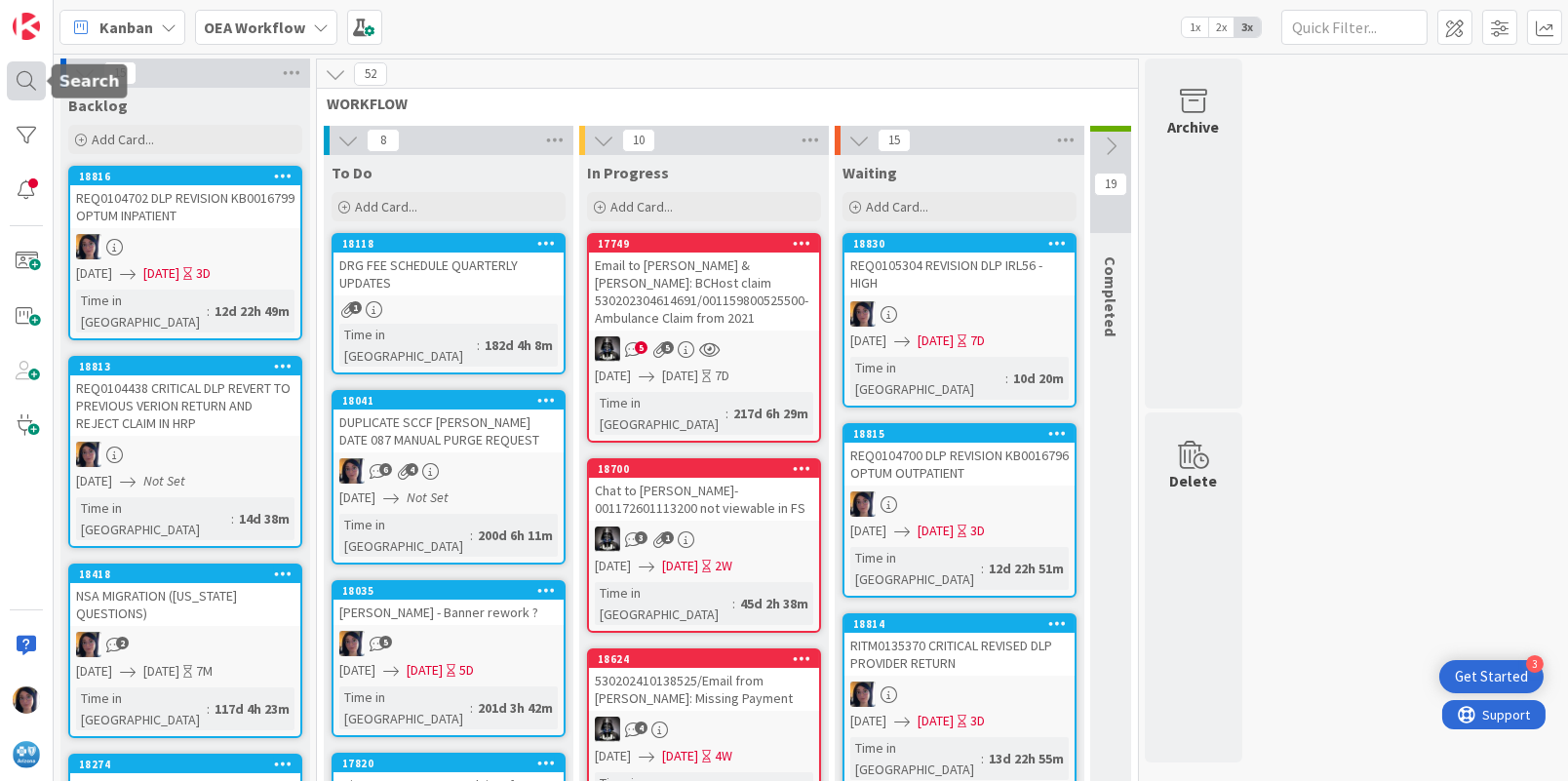
click at [19, 68] on div at bounding box center [26, 80] width 39 height 39
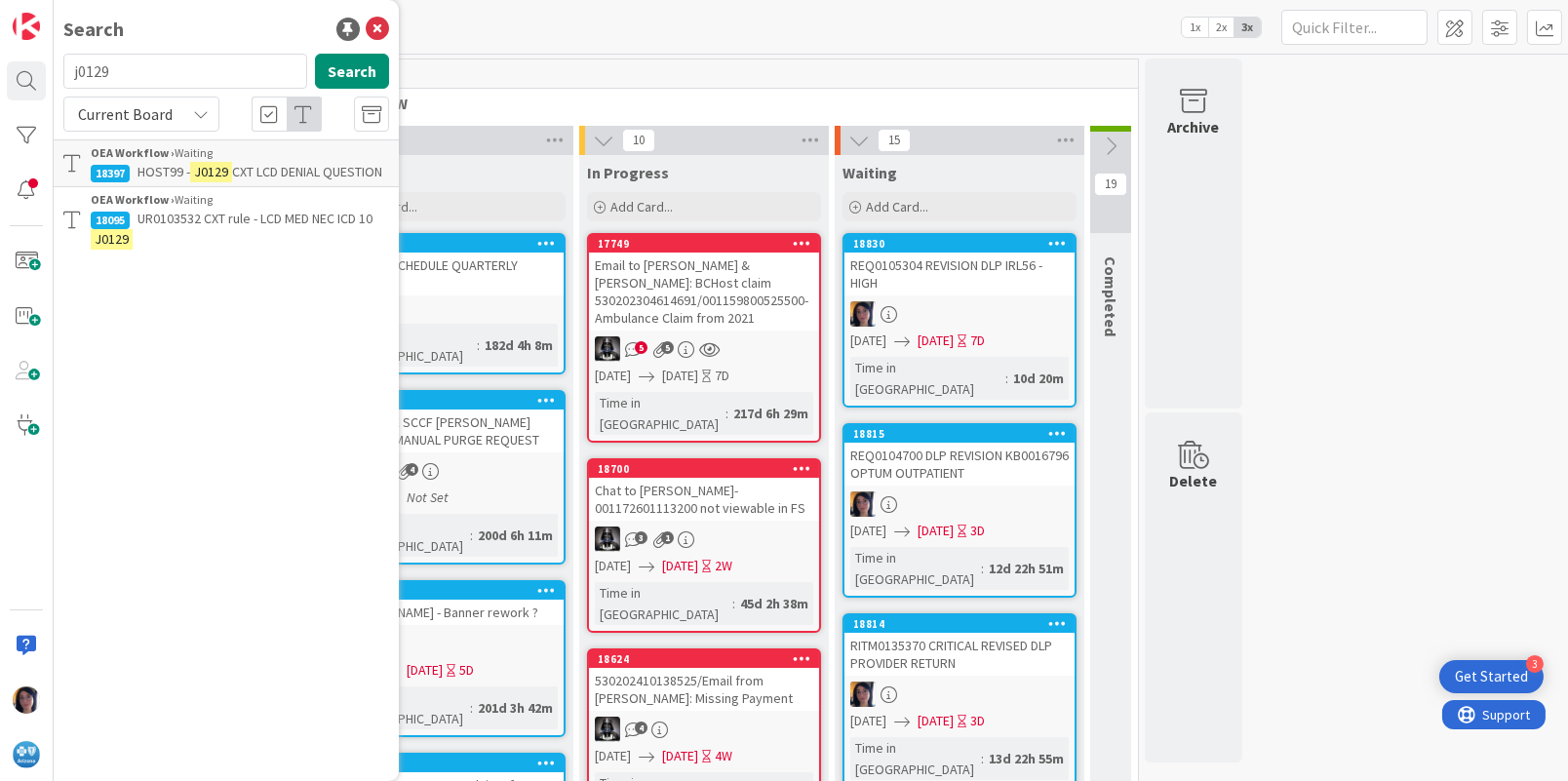
click at [177, 228] on span "UR0103532 CXT rule - LCD MED NEC ICD 10" at bounding box center [254, 219] width 235 height 18
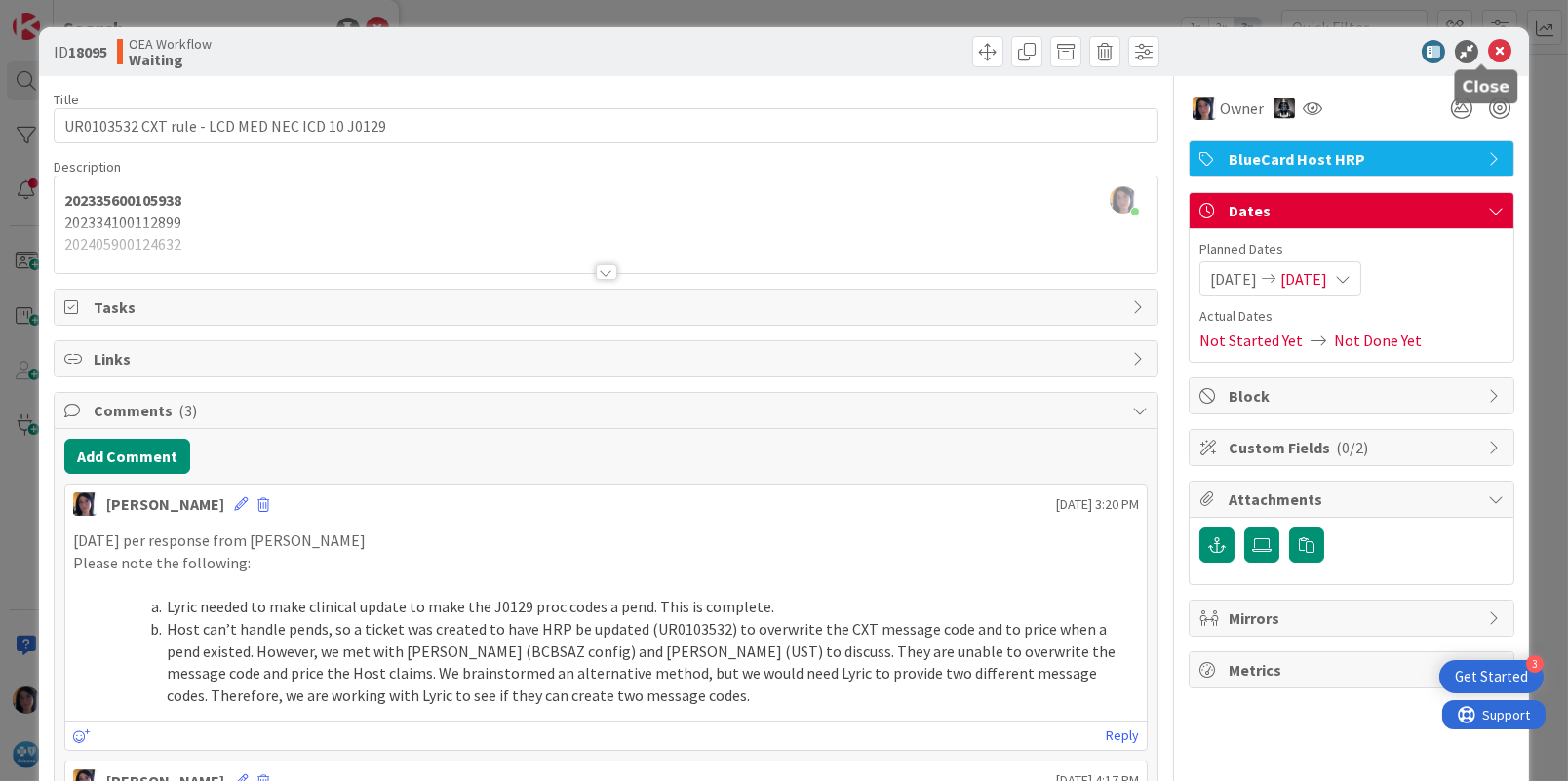
click at [1488, 49] on icon at bounding box center [1500, 51] width 24 height 24
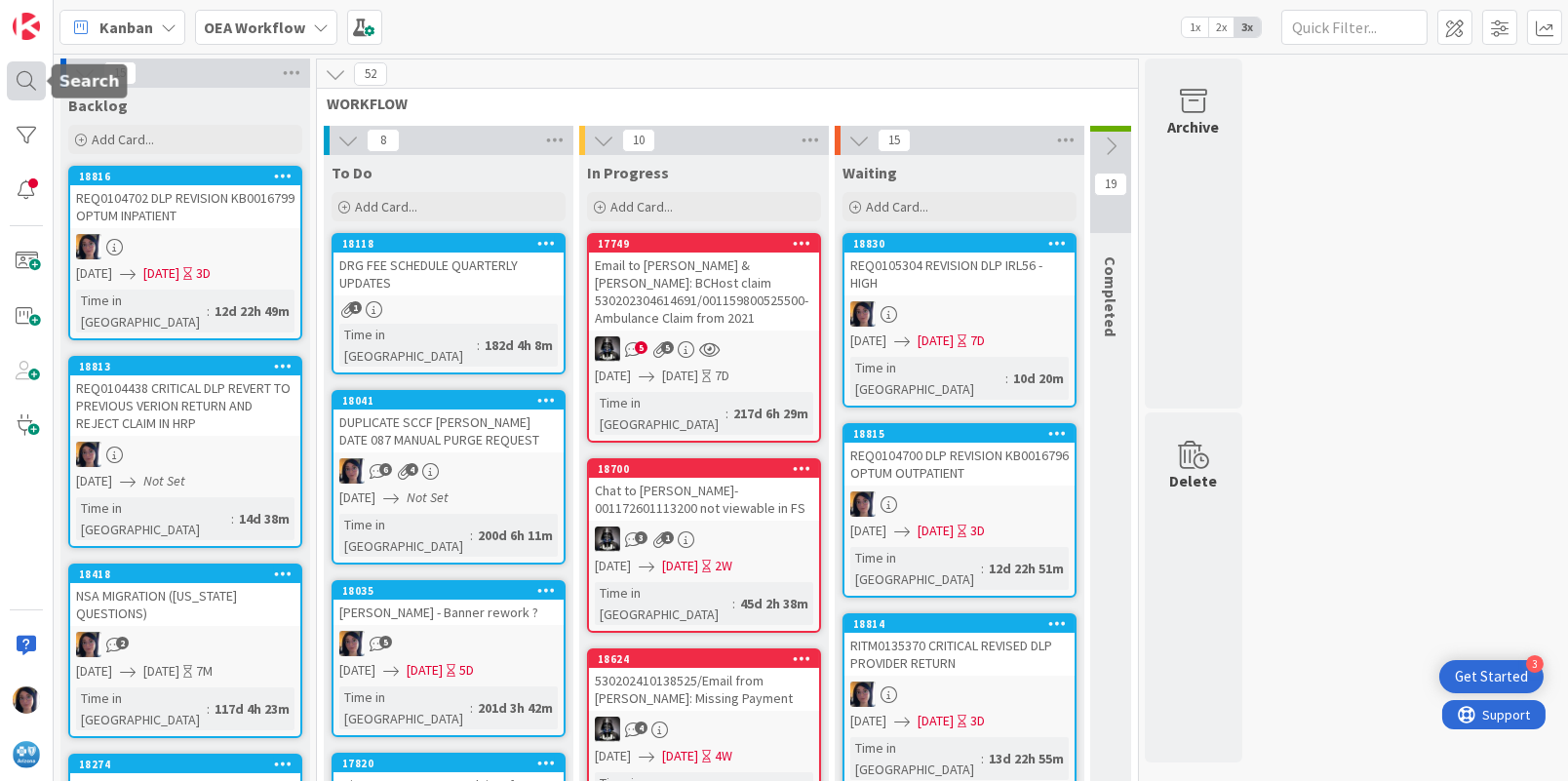
click at [26, 73] on div at bounding box center [26, 80] width 39 height 39
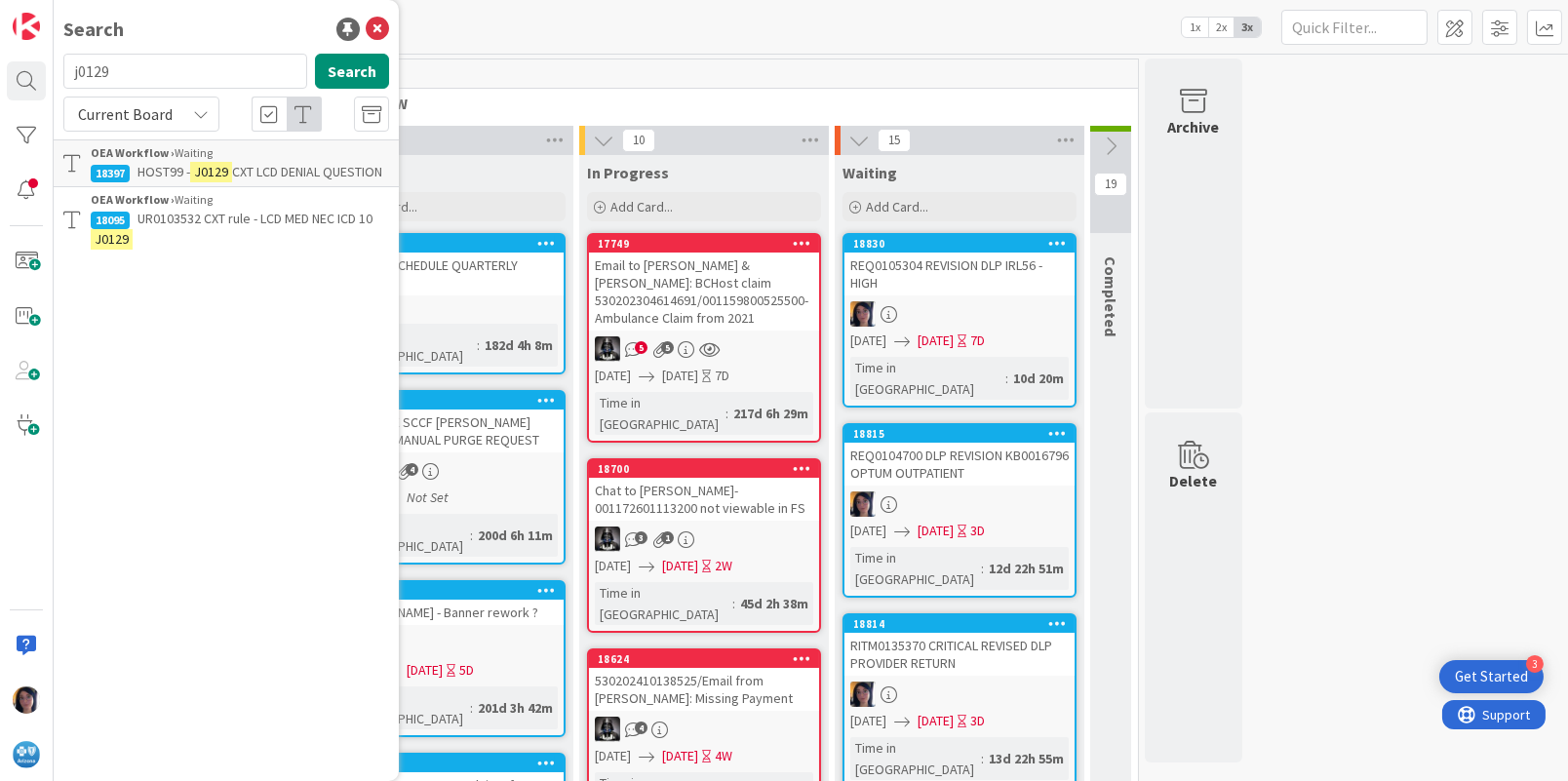
click at [153, 179] on span "HOST99 -" at bounding box center [163, 171] width 52 height 18
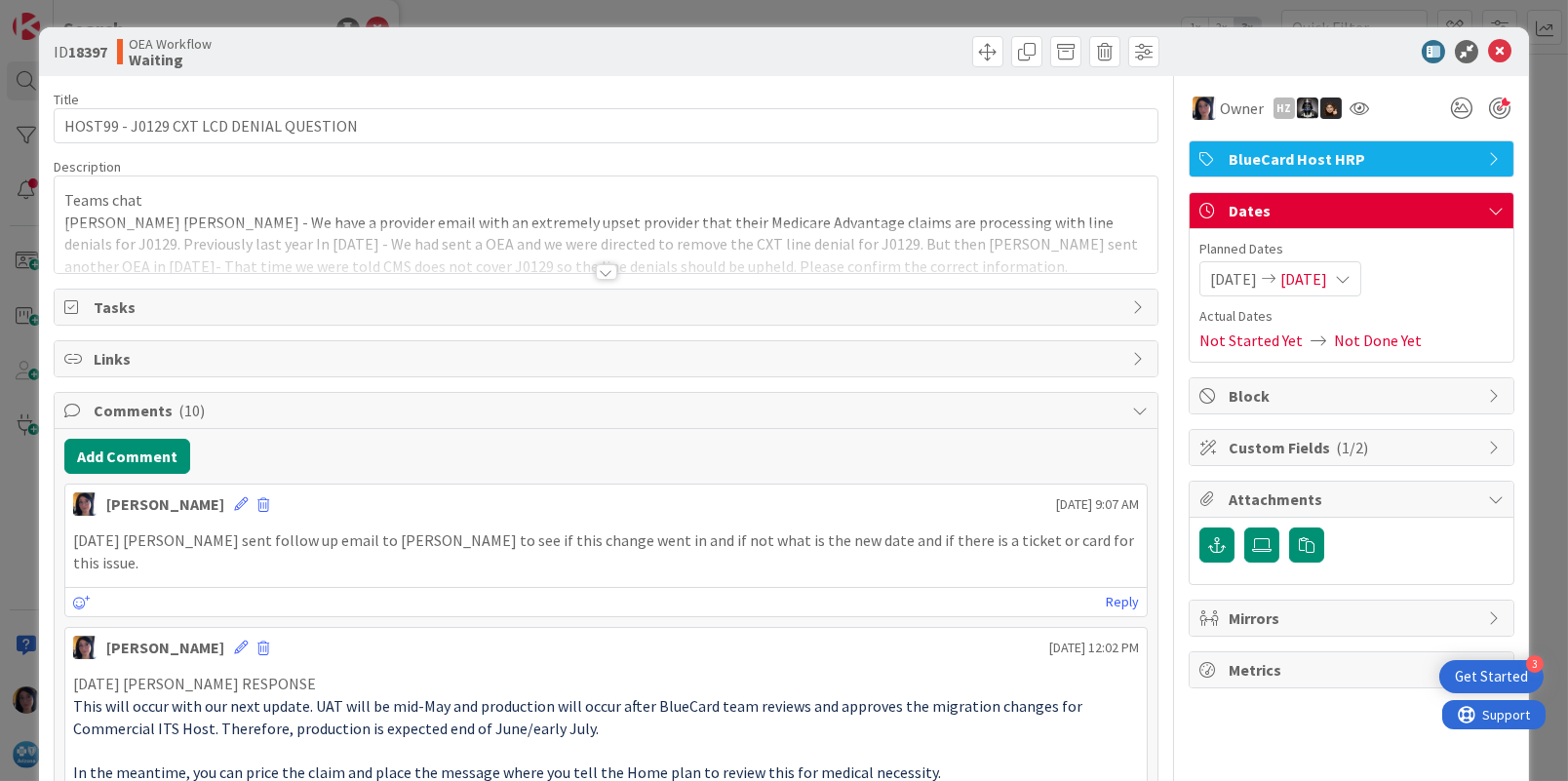
click at [107, 354] on span "Links" at bounding box center [608, 359] width 1029 height 24
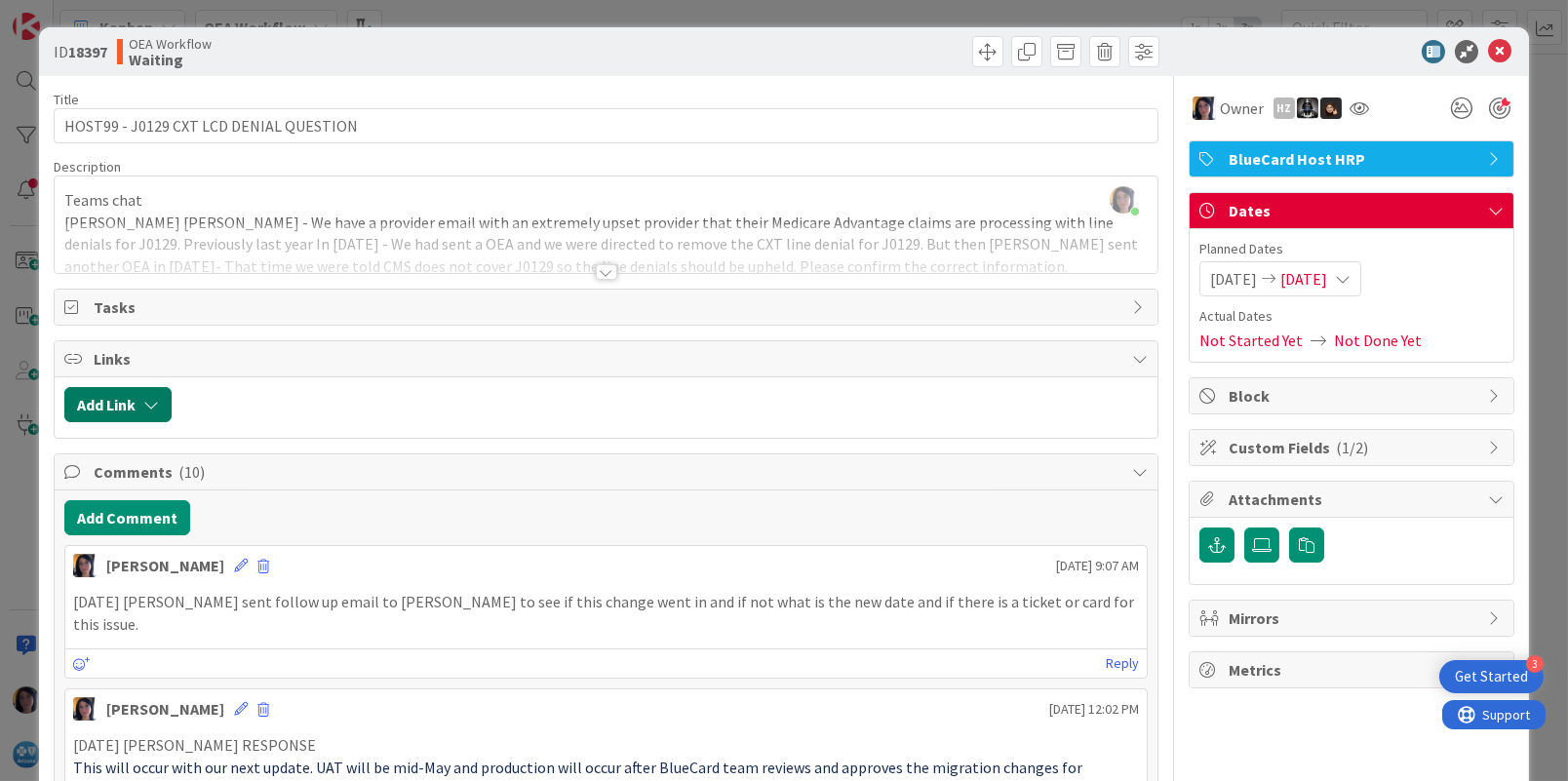
click at [100, 404] on button "Add Link" at bounding box center [118, 404] width 107 height 35
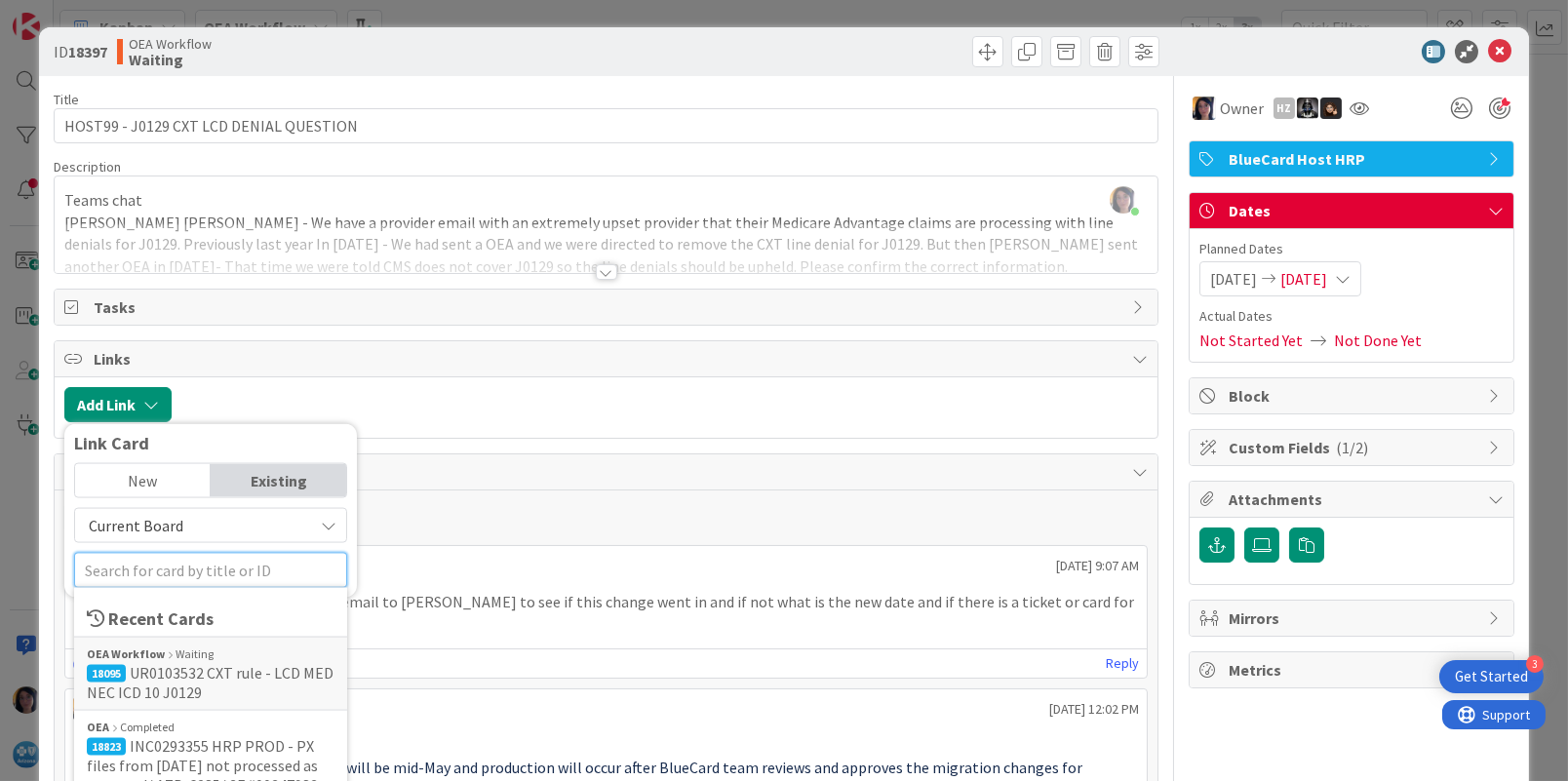
click at [138, 568] on input "text" at bounding box center [211, 569] width 273 height 35
type input "18095"
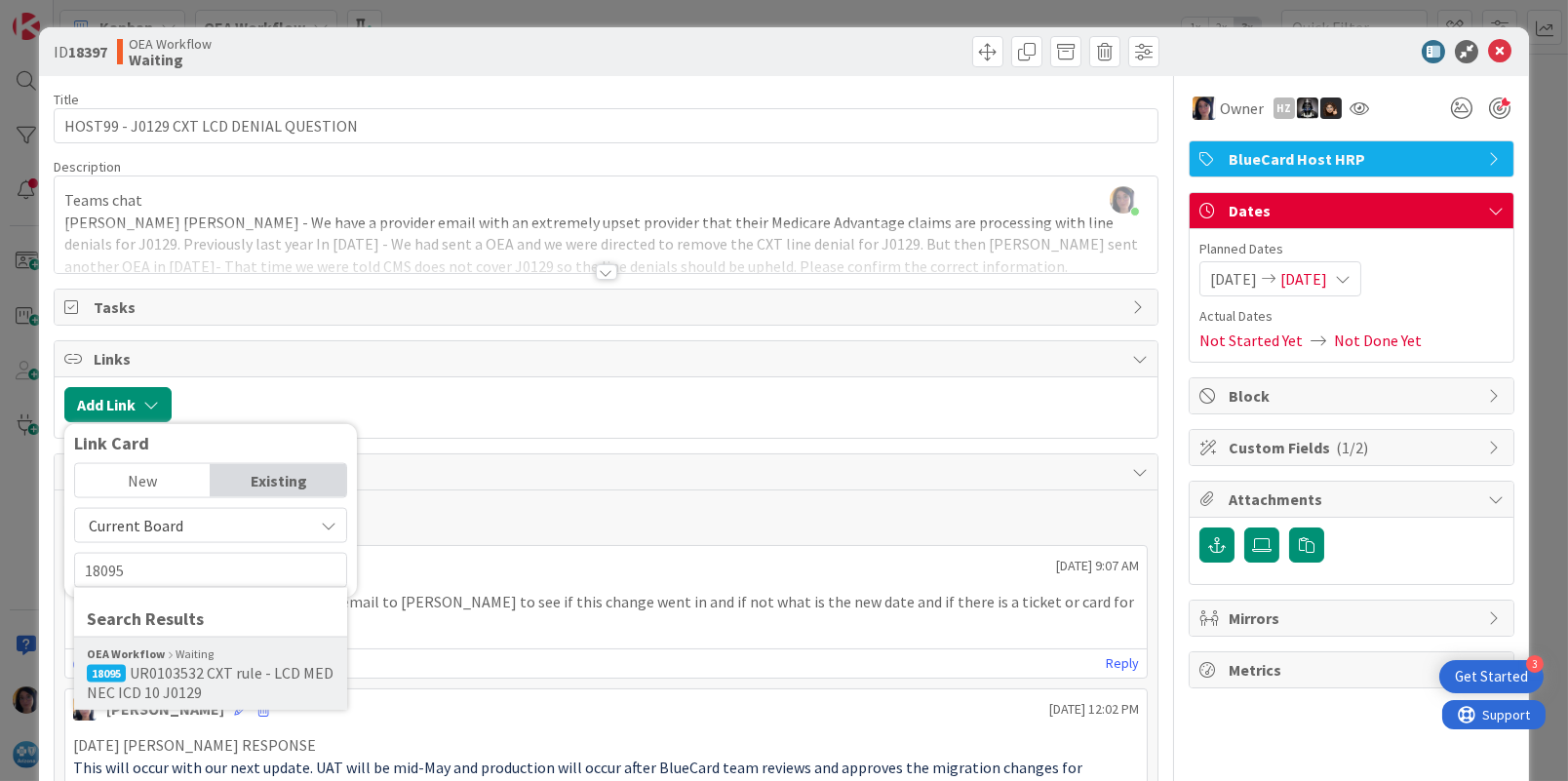
click at [192, 693] on span "UR0103532 CXT rule - LCD MED NEC ICD 10 J0129" at bounding box center [210, 682] width 246 height 39
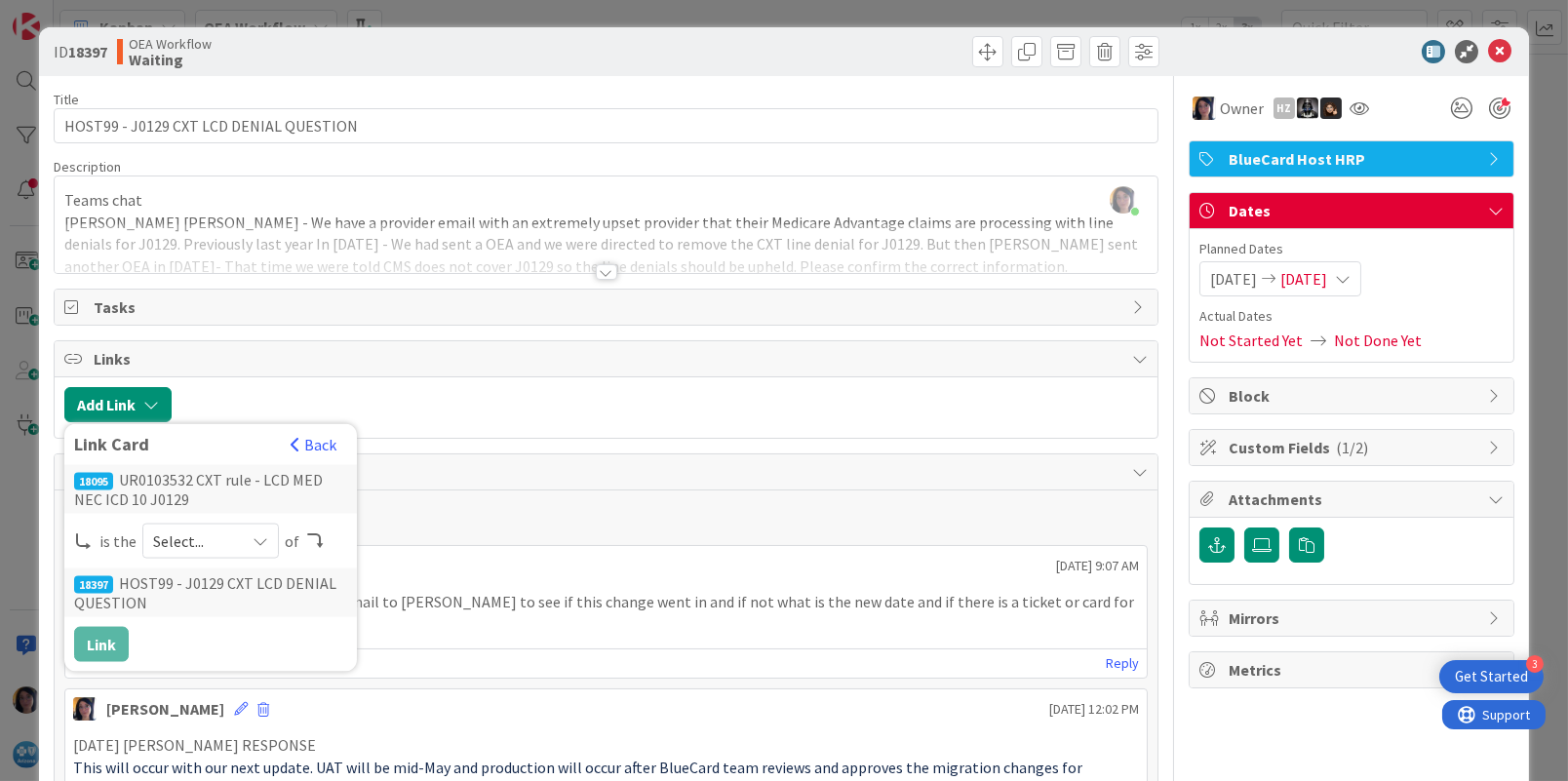
click at [190, 548] on span "Select..." at bounding box center [194, 541] width 82 height 28
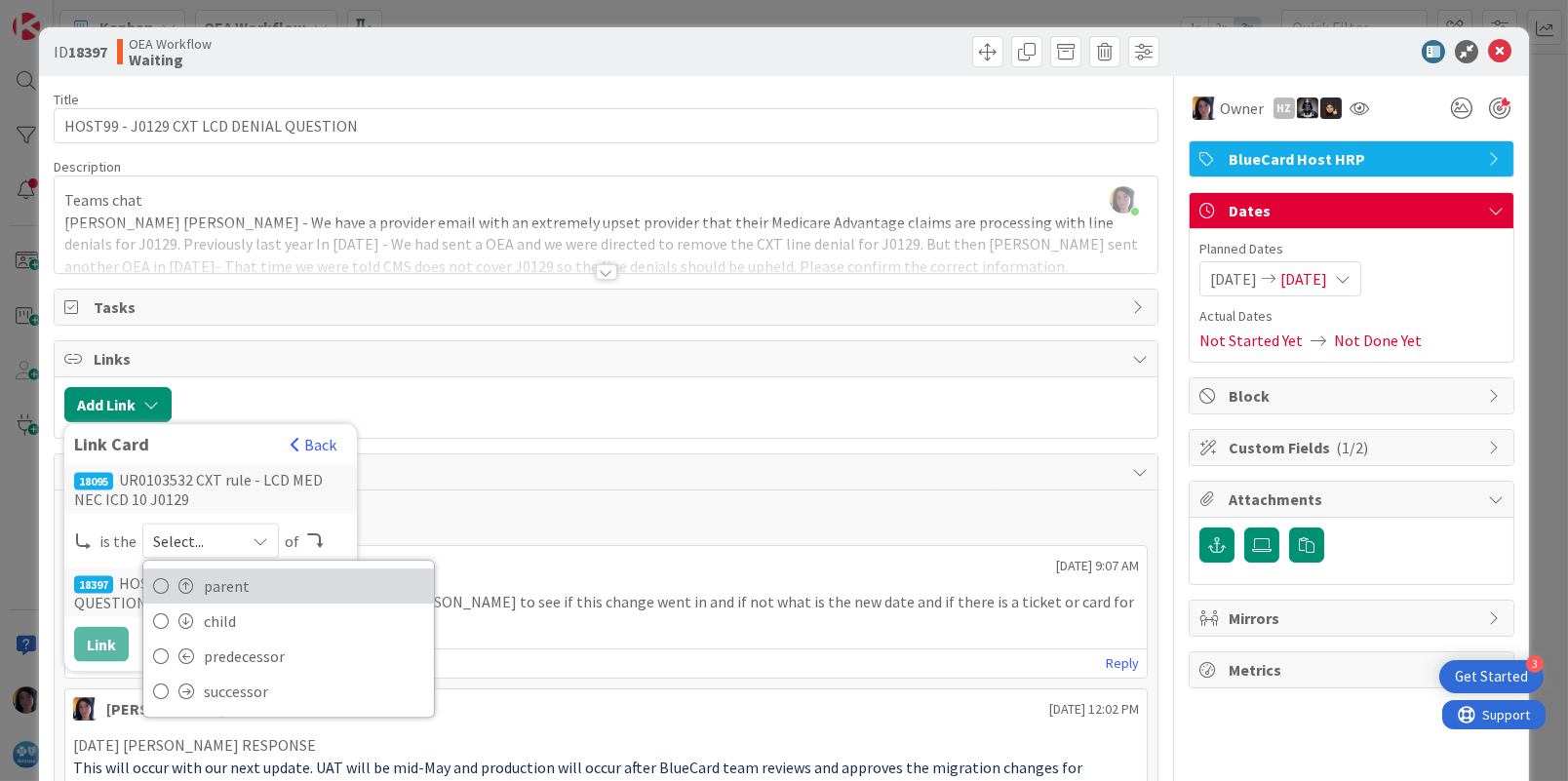
click at [205, 587] on span "parent" at bounding box center [314, 586] width 221 height 30
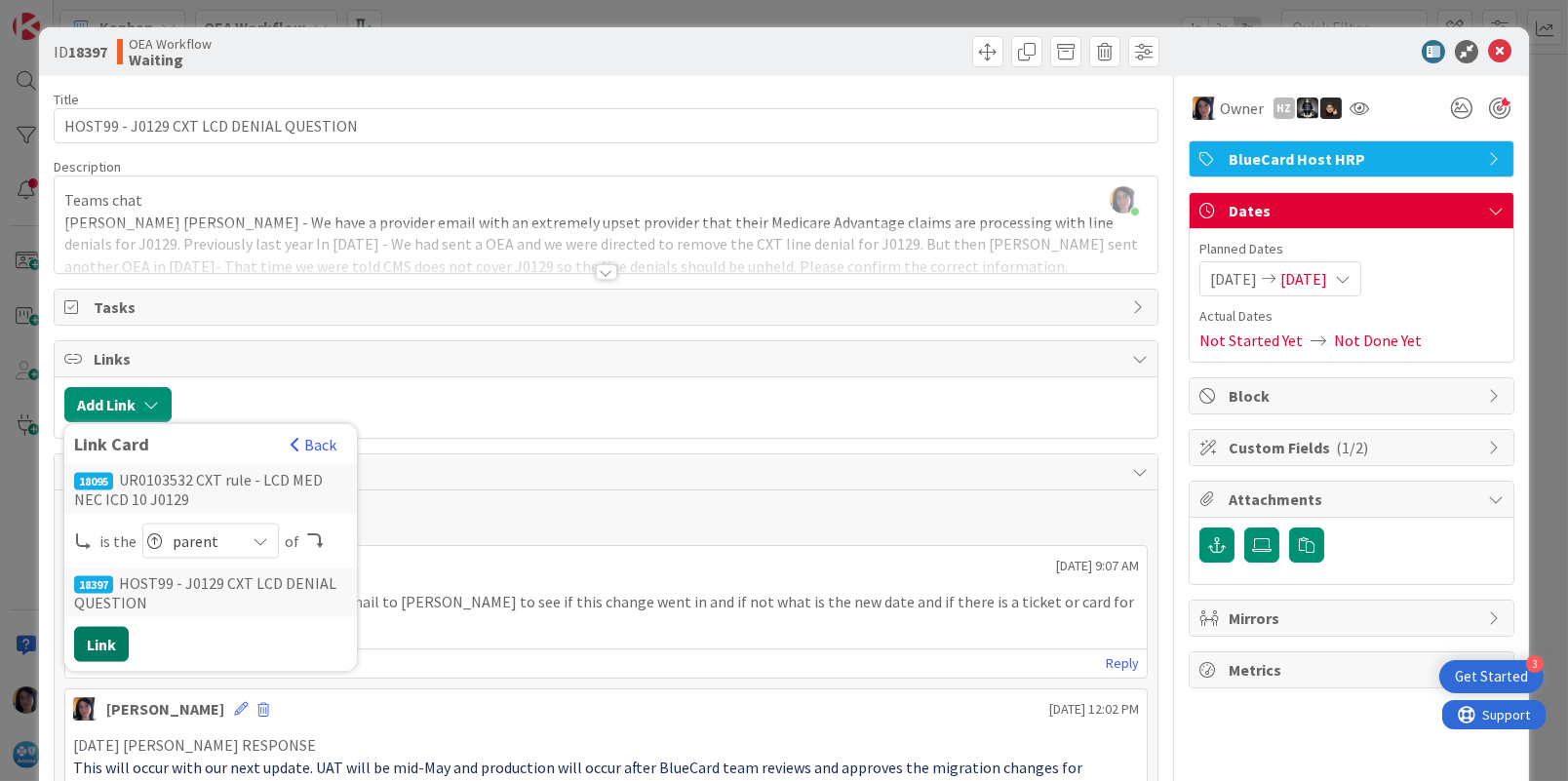
click at [77, 644] on button "Link" at bounding box center [101, 643] width 54 height 35
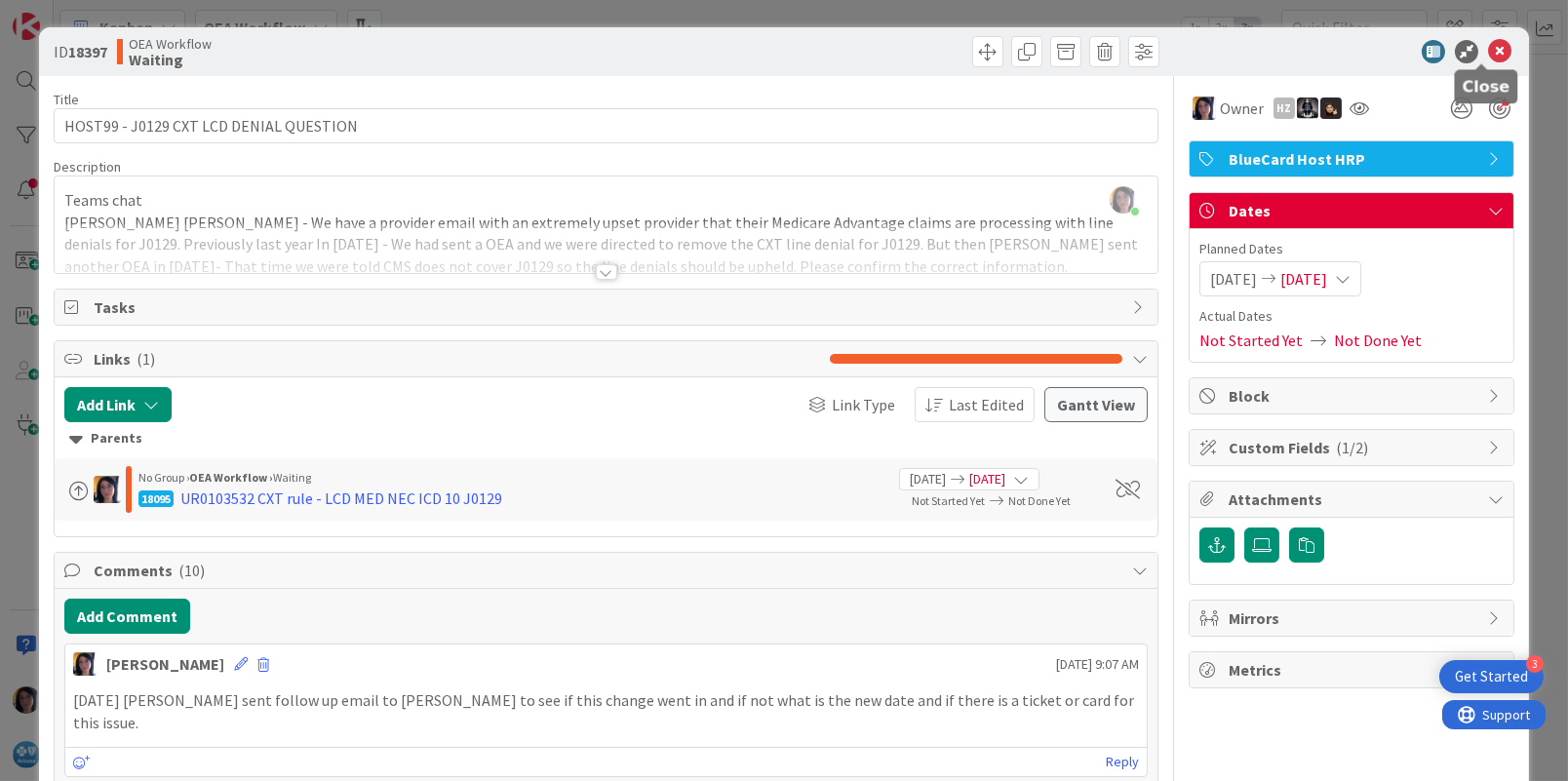
click at [1488, 53] on icon at bounding box center [1500, 51] width 24 height 24
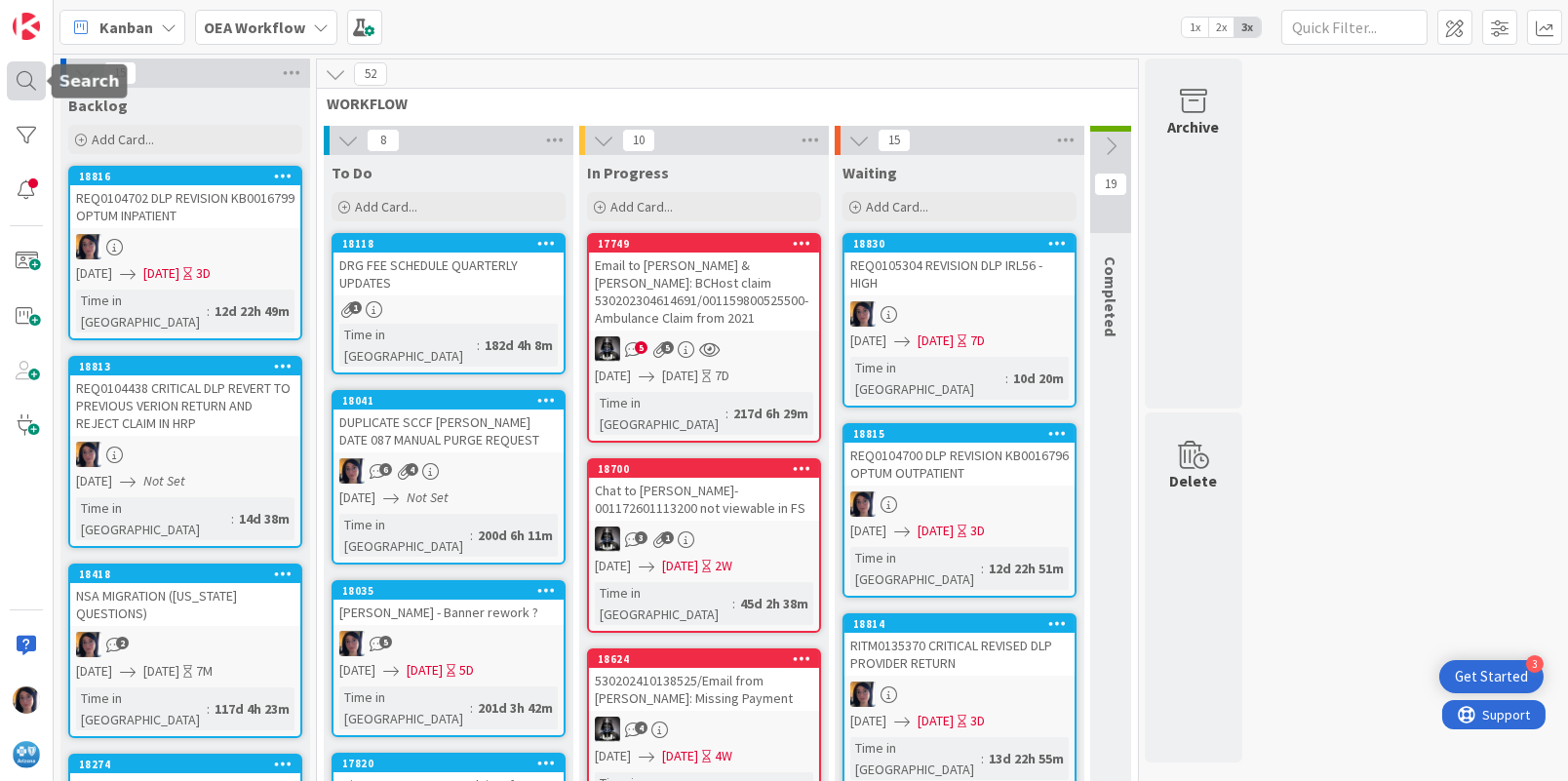
click at [22, 80] on div at bounding box center [26, 80] width 39 height 39
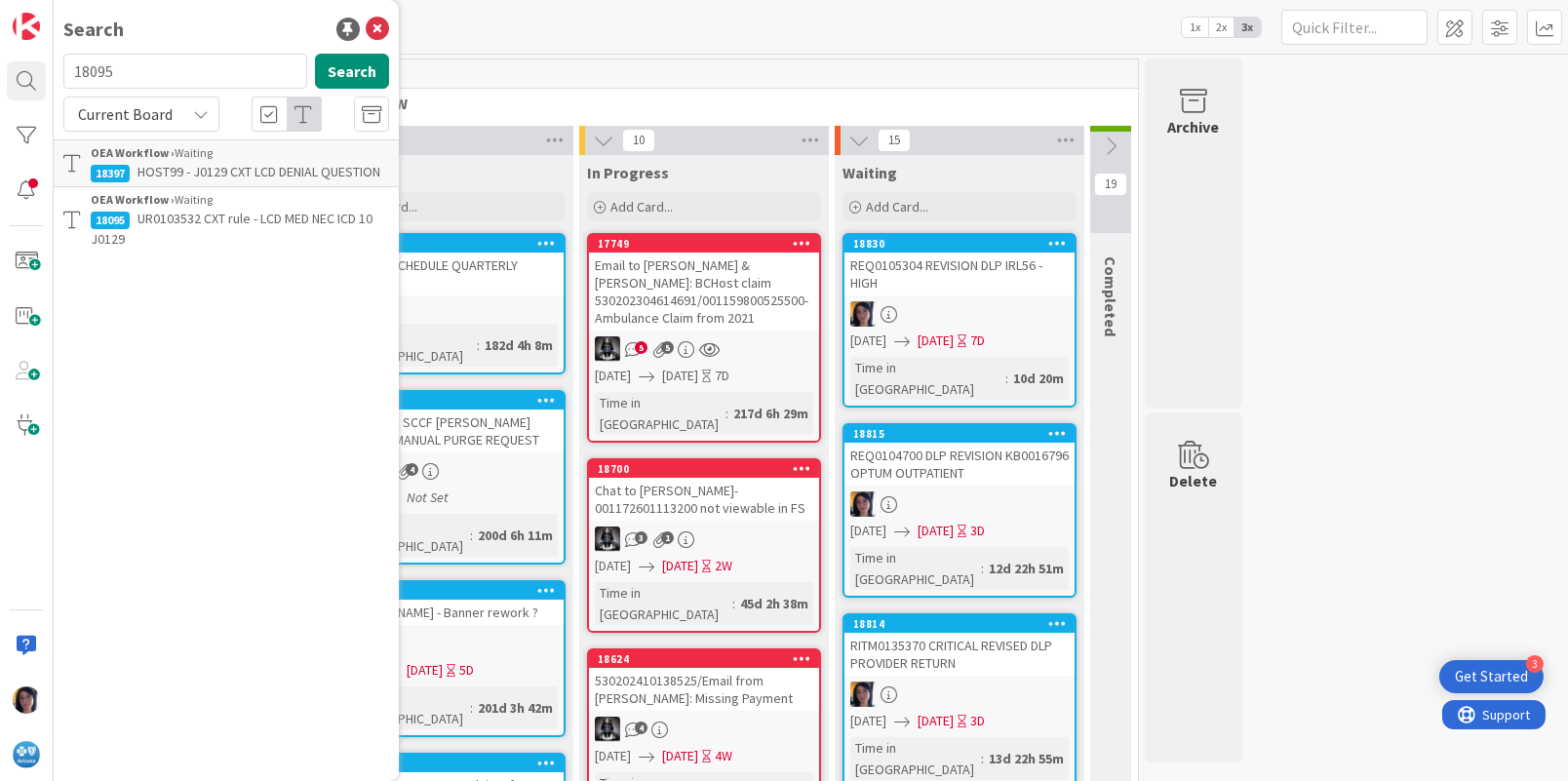
click at [193, 191] on div "OEA Workflow › Waiting" at bounding box center [240, 200] width 298 height 18
click at [196, 172] on span "HOST99 - J0129 CXT LCD DENIAL QUESTION" at bounding box center [258, 171] width 243 height 18
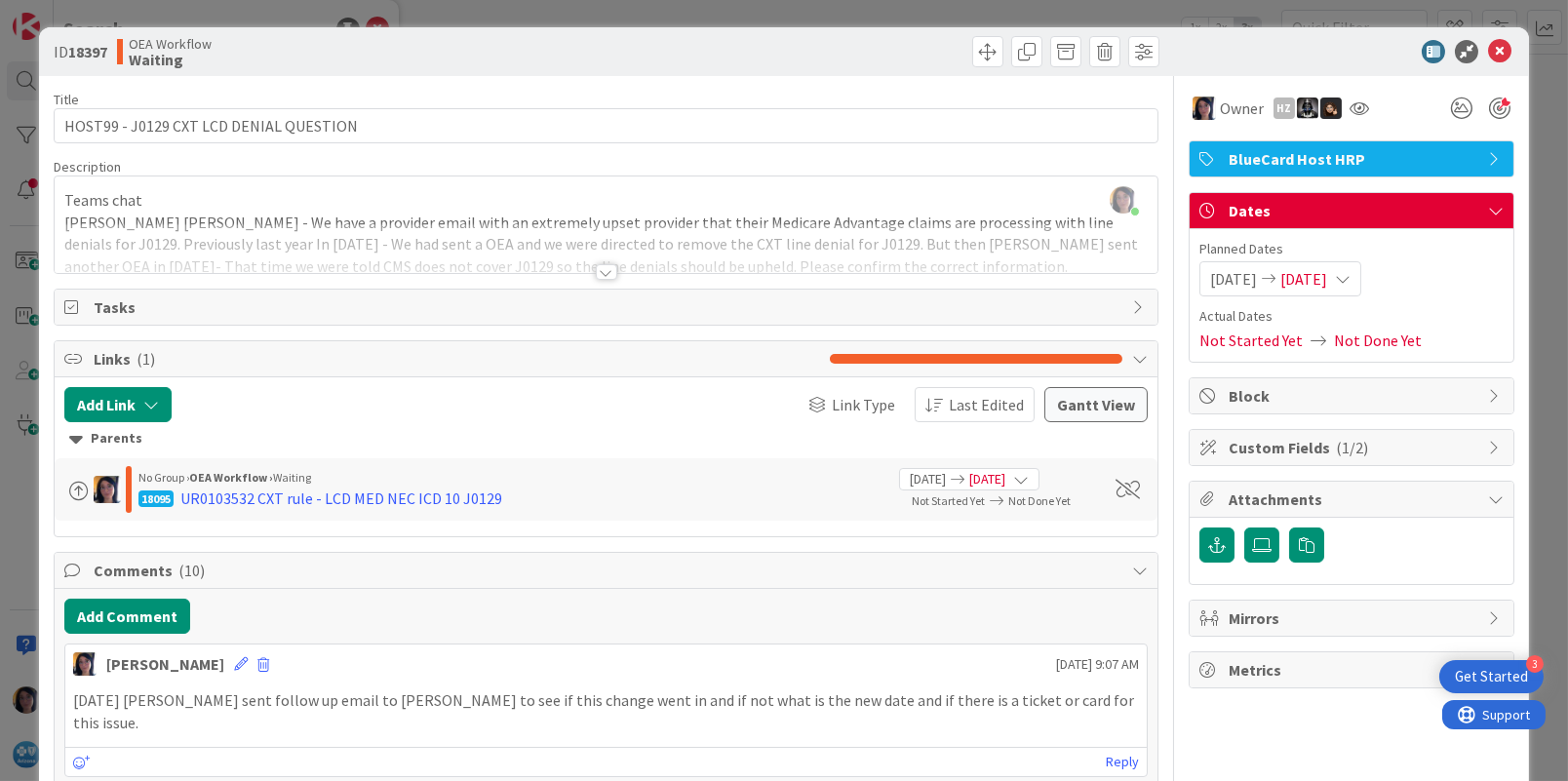
click at [480, 224] on div at bounding box center [606, 248] width 1103 height 49
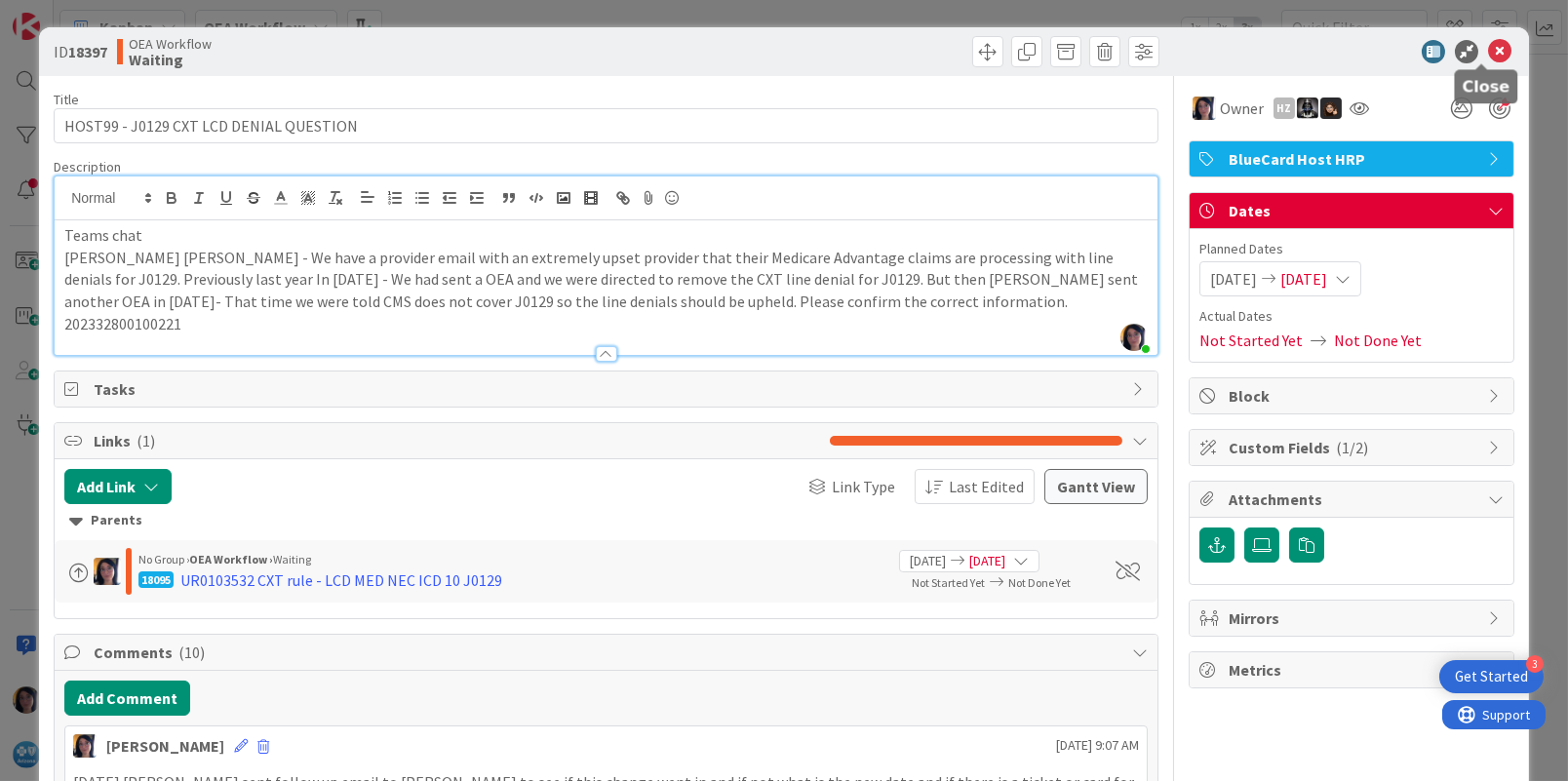
click at [1488, 49] on icon at bounding box center [1500, 51] width 24 height 24
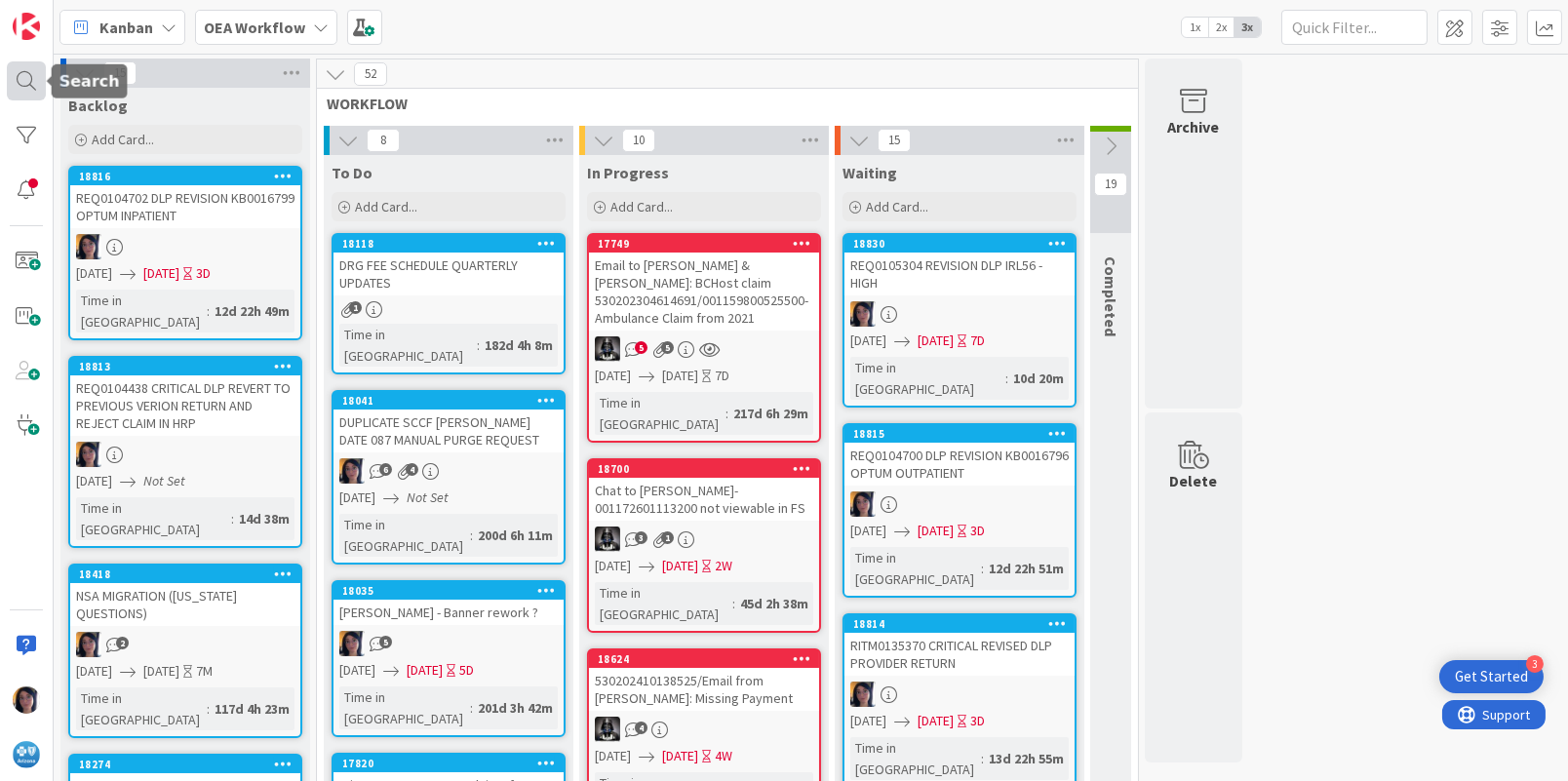
click at [17, 70] on div at bounding box center [26, 80] width 39 height 39
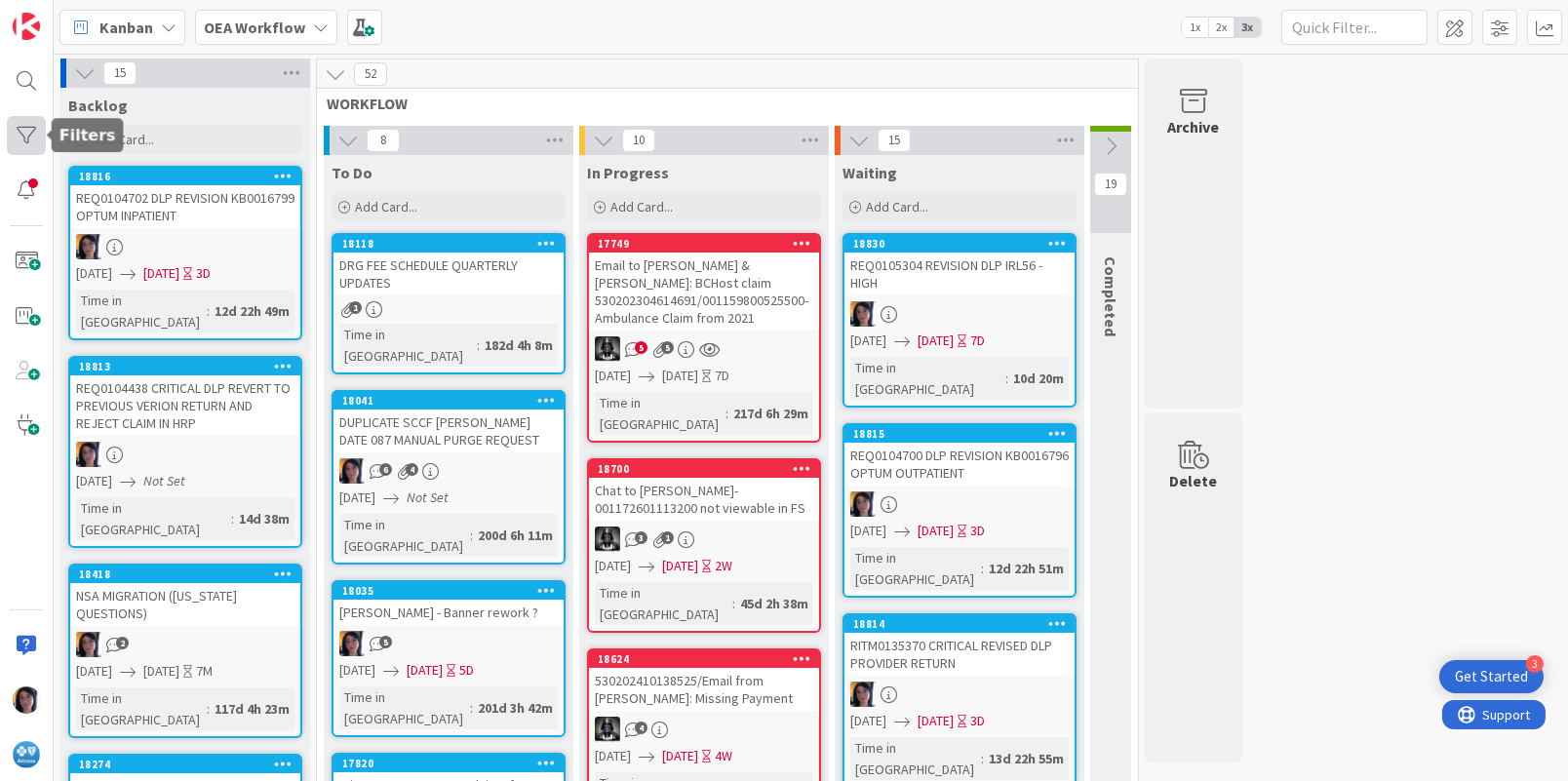
drag, startPoint x: 28, startPoint y: 128, endPoint x: 40, endPoint y: 171, distance: 44.6
click at [28, 129] on div at bounding box center [26, 135] width 39 height 39
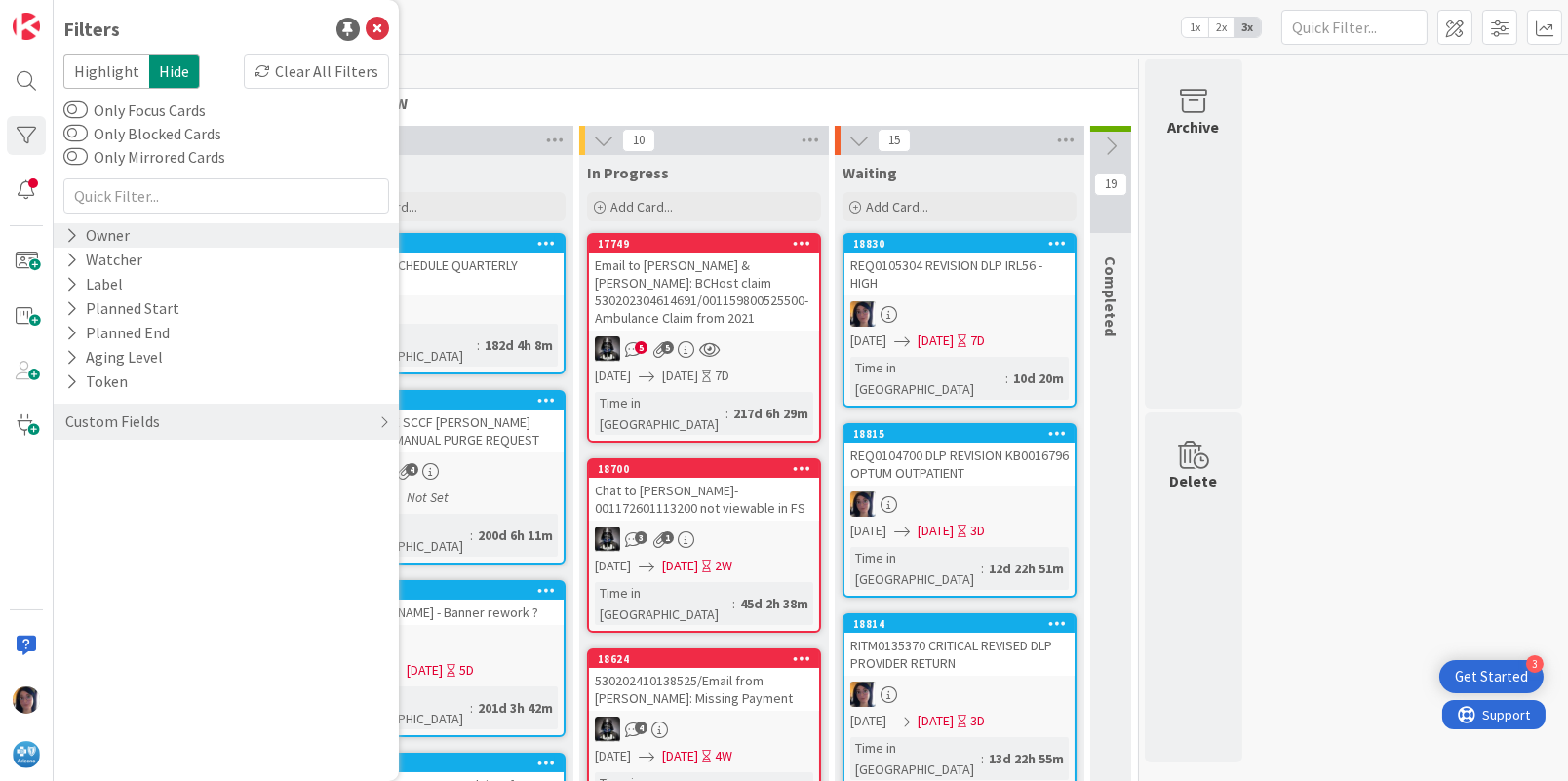
click at [113, 232] on div "Owner" at bounding box center [97, 236] width 68 height 25
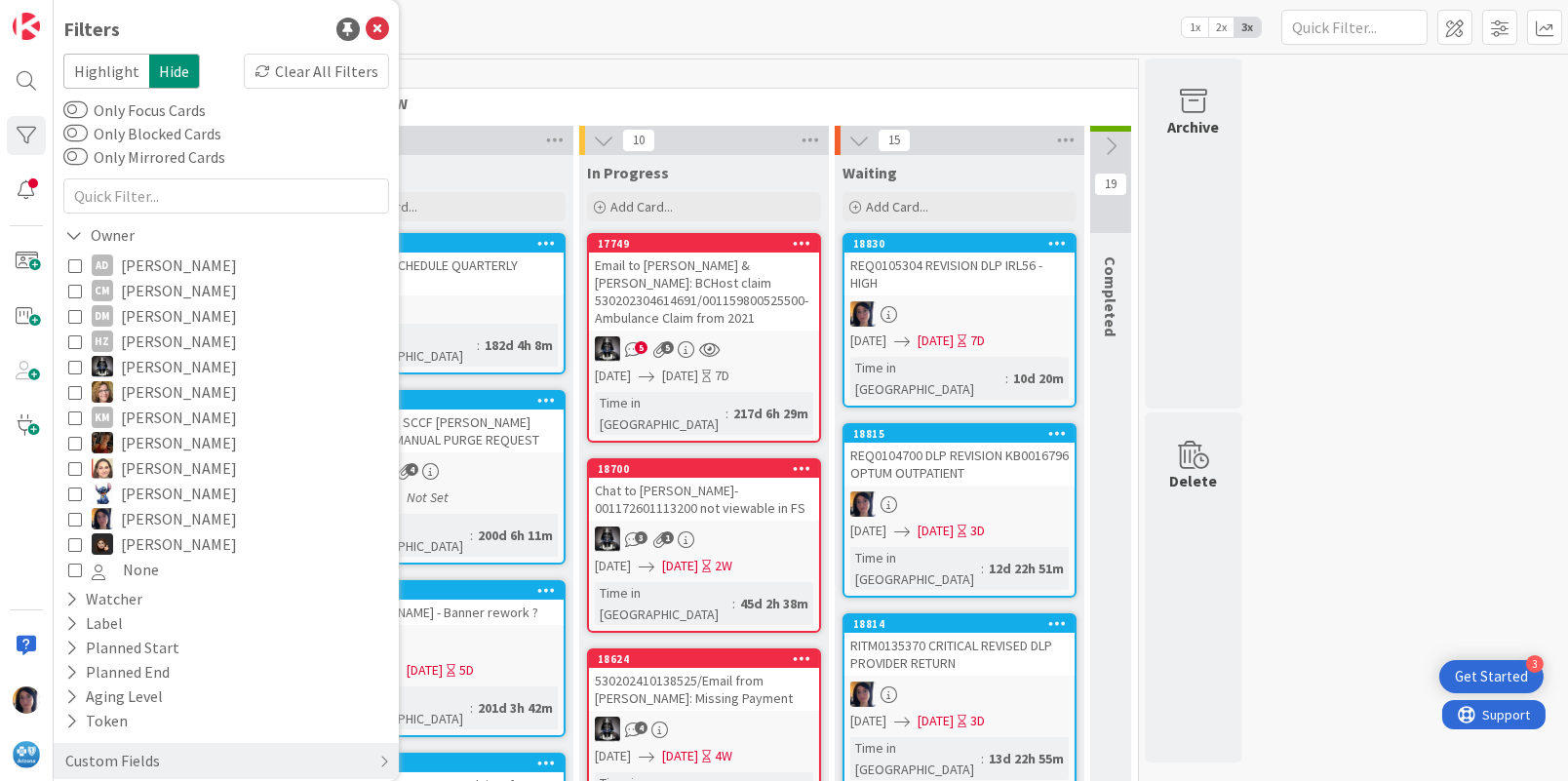
click at [76, 517] on icon at bounding box center [75, 519] width 14 height 14
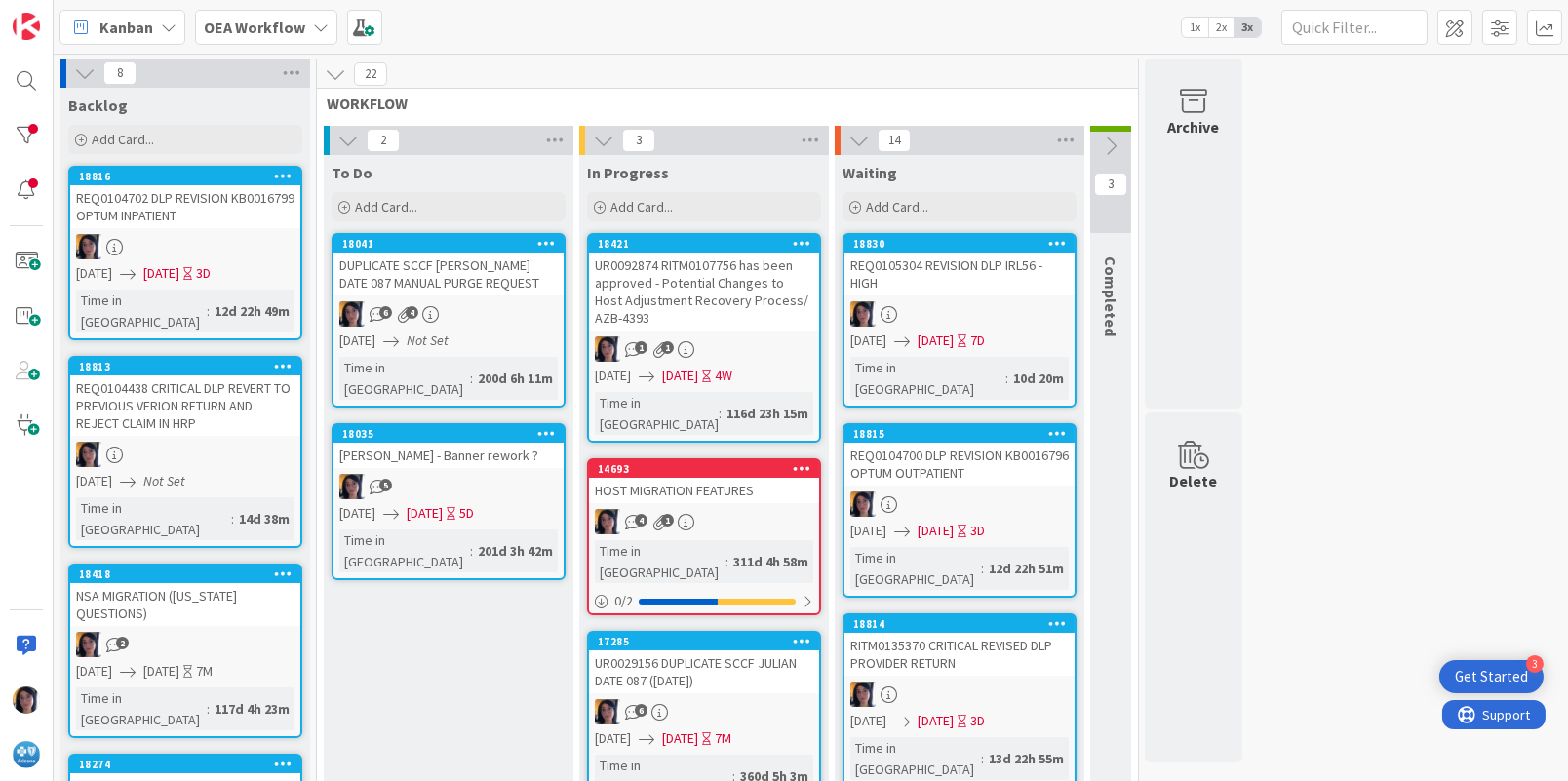
click at [221, 30] on b "OEA Workflow" at bounding box center [254, 28] width 101 height 20
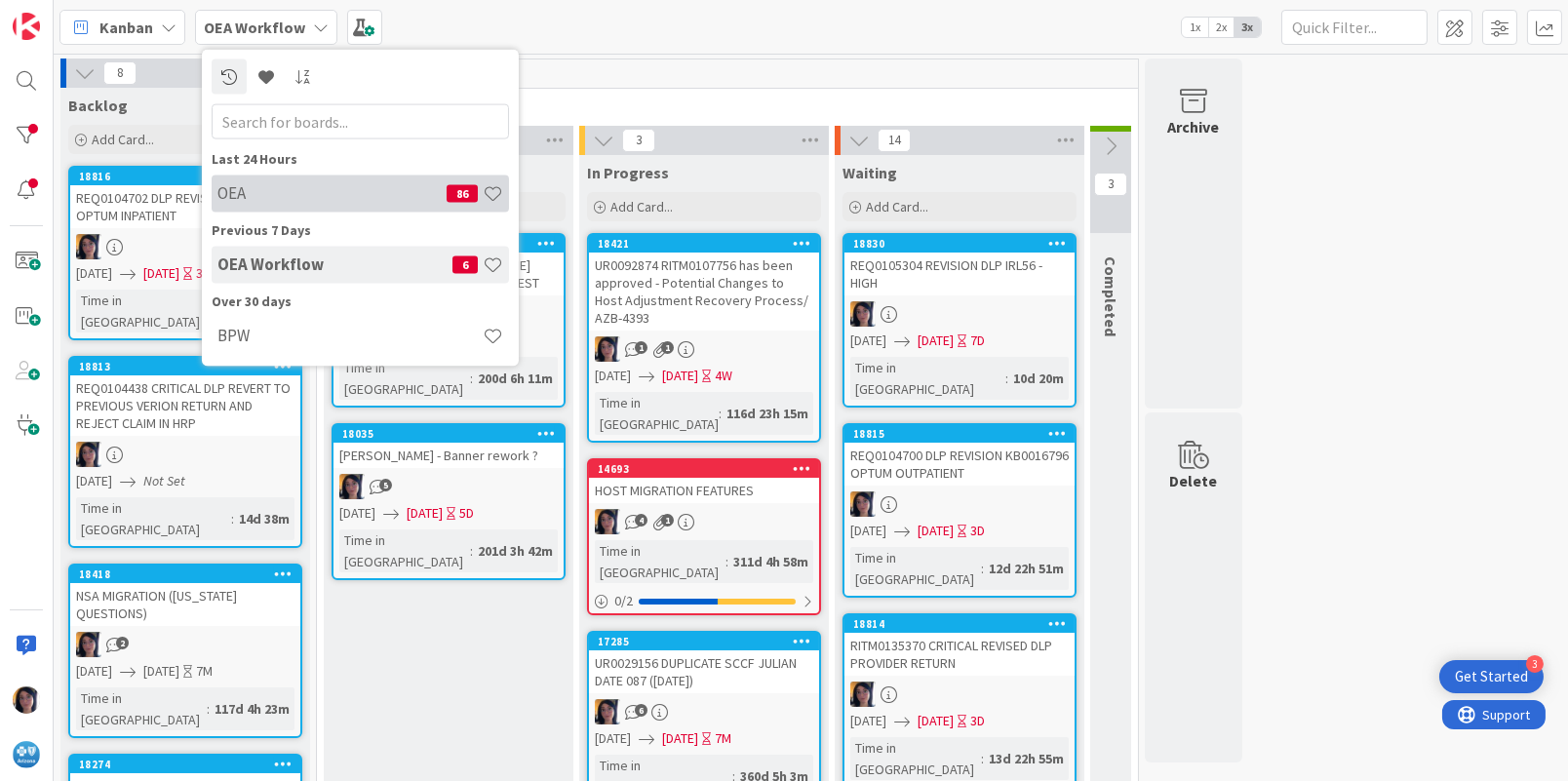
click at [239, 198] on h4 "OEA" at bounding box center [332, 193] width 229 height 20
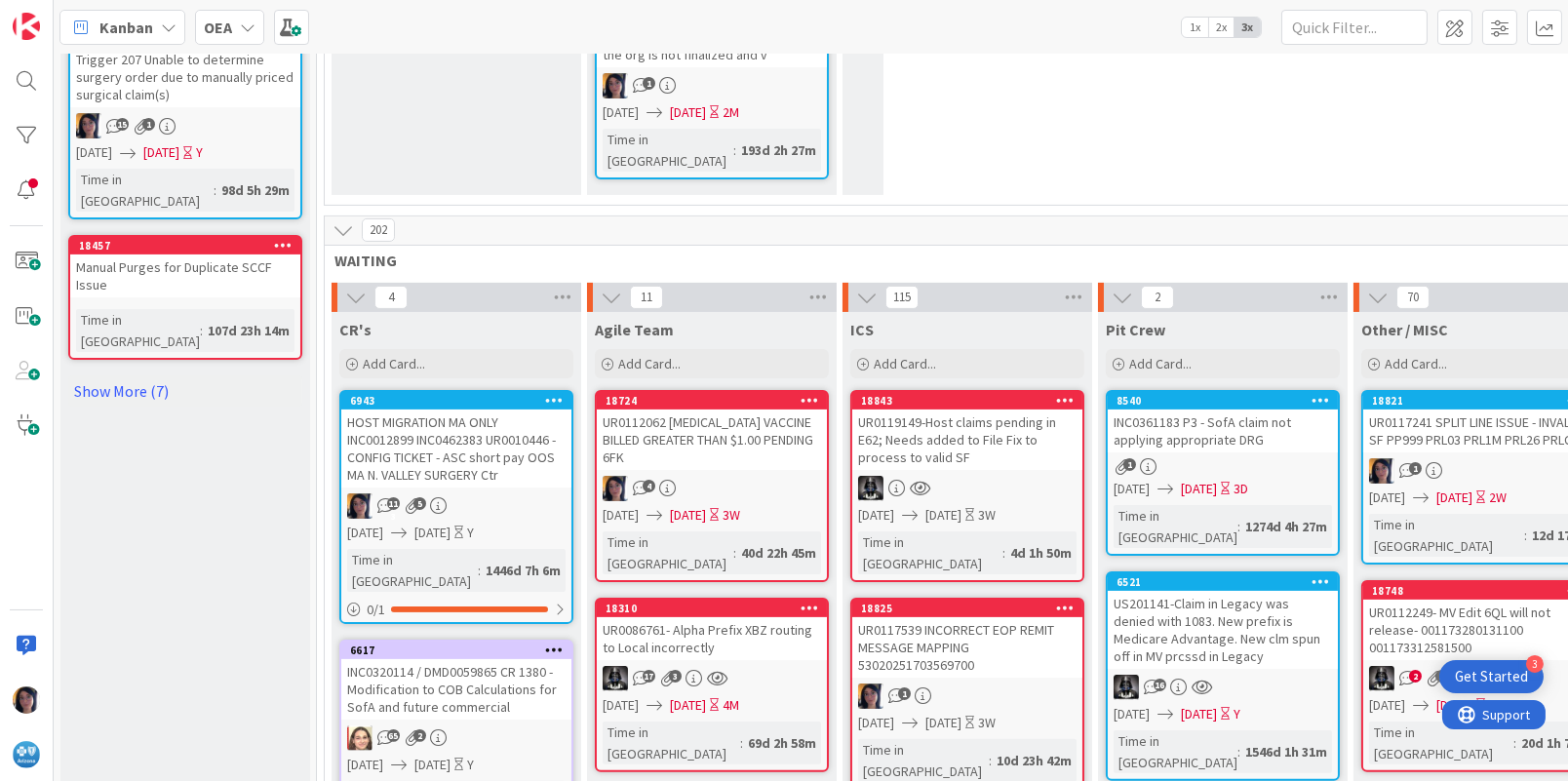
scroll to position [1707, 0]
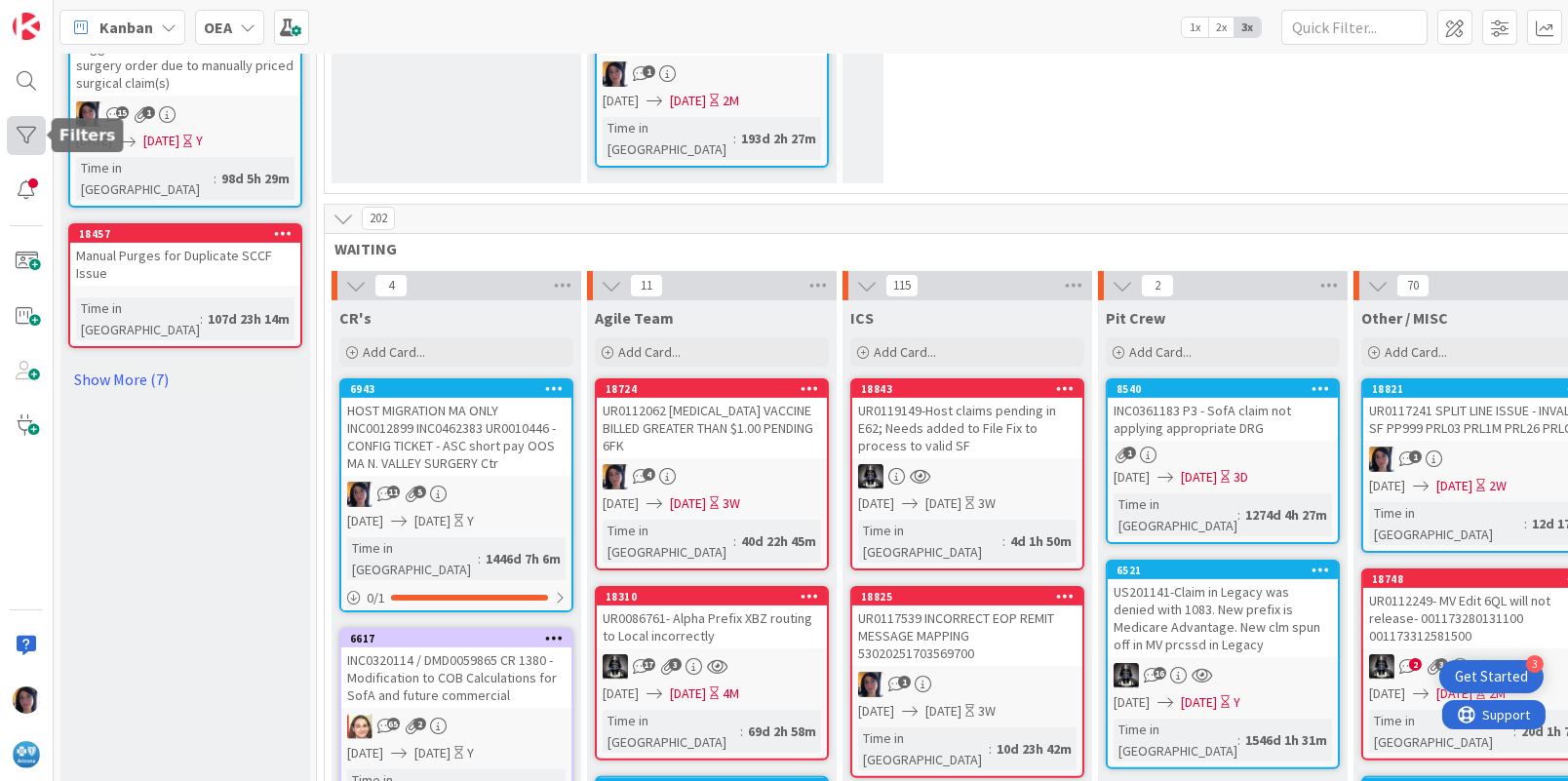
click at [23, 132] on div at bounding box center [26, 135] width 39 height 39
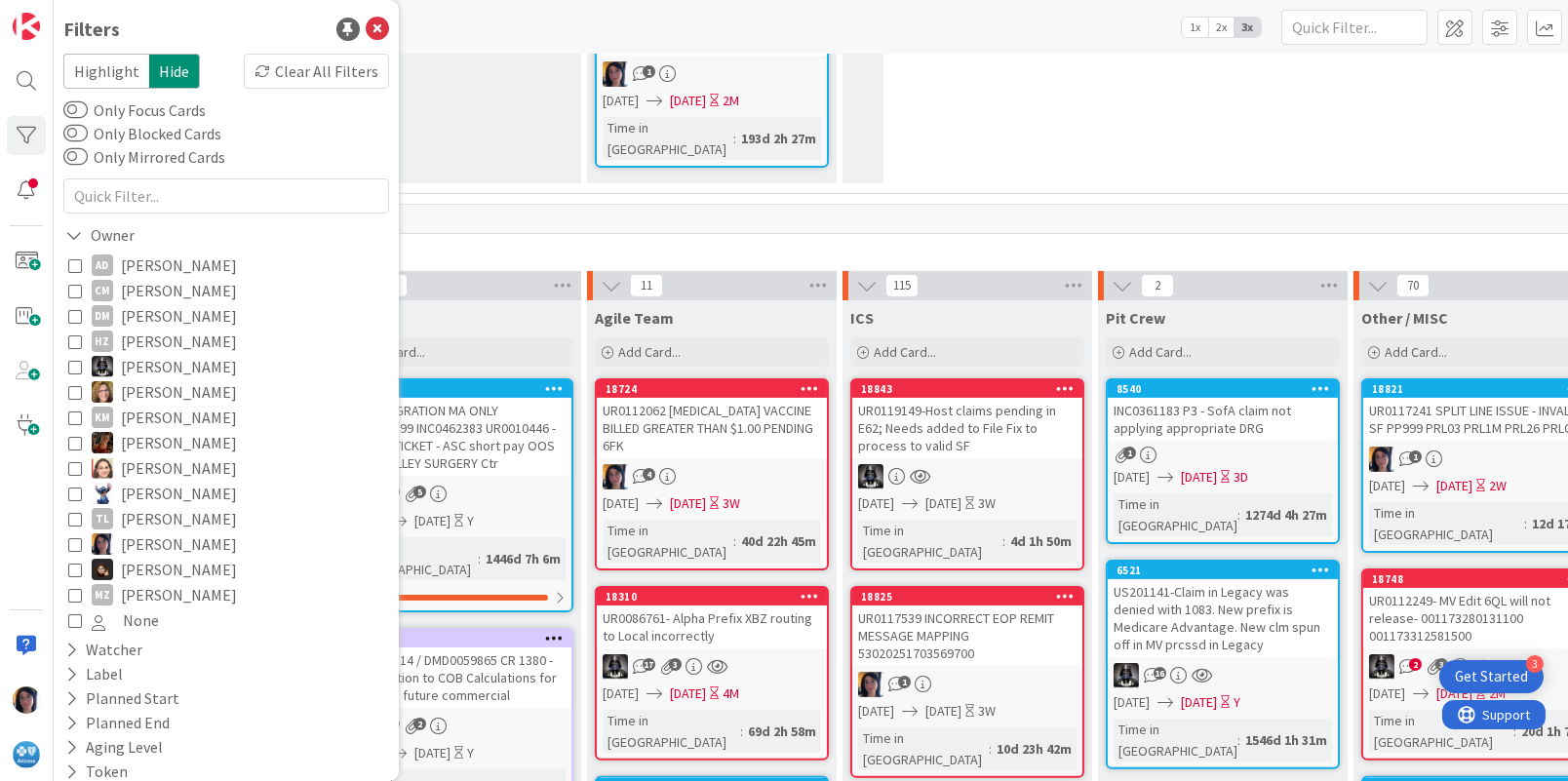
click at [128, 545] on span "[PERSON_NAME]" at bounding box center [178, 544] width 116 height 26
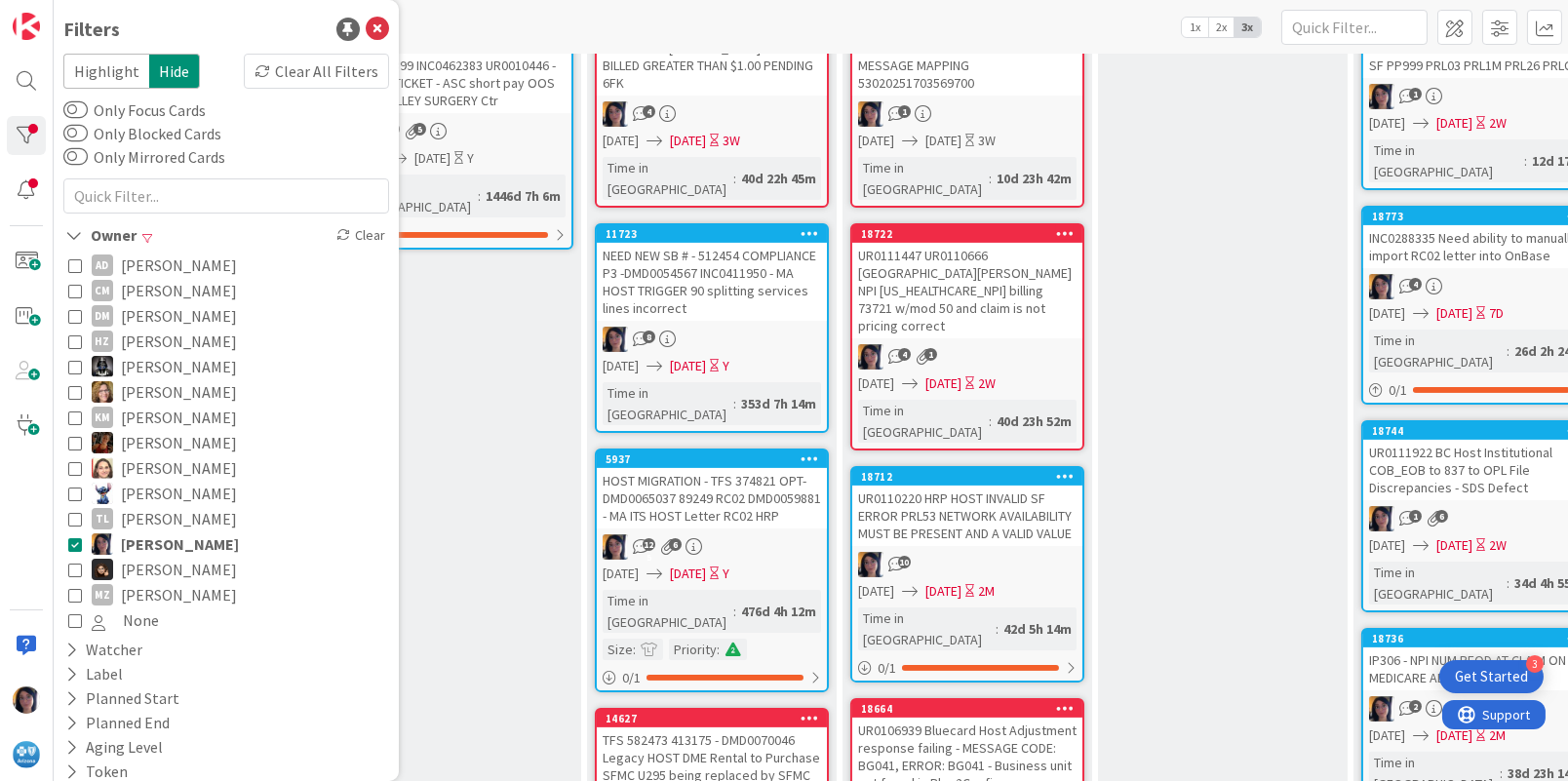
scroll to position [1814, 0]
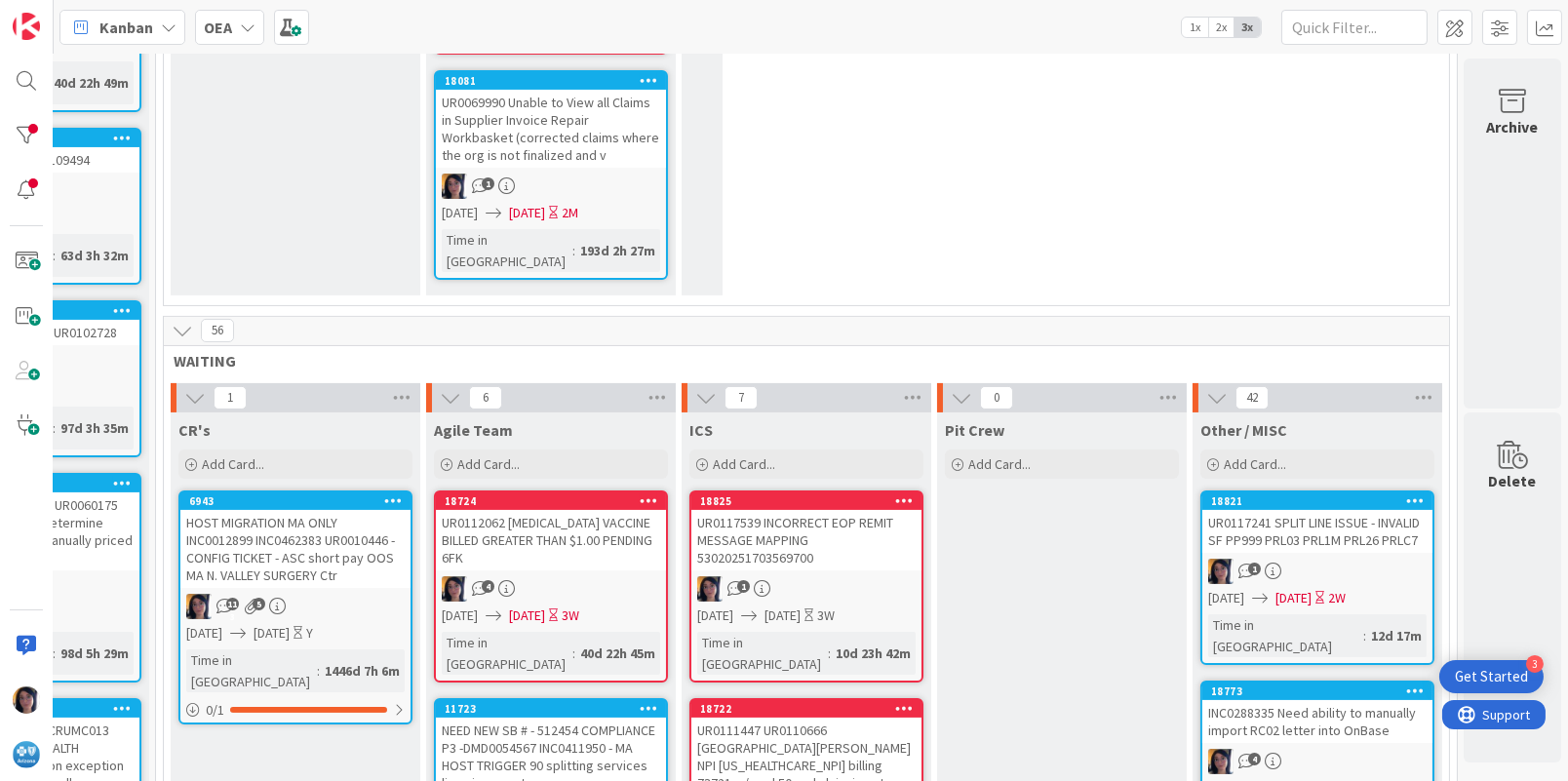
scroll to position [1571, 178]
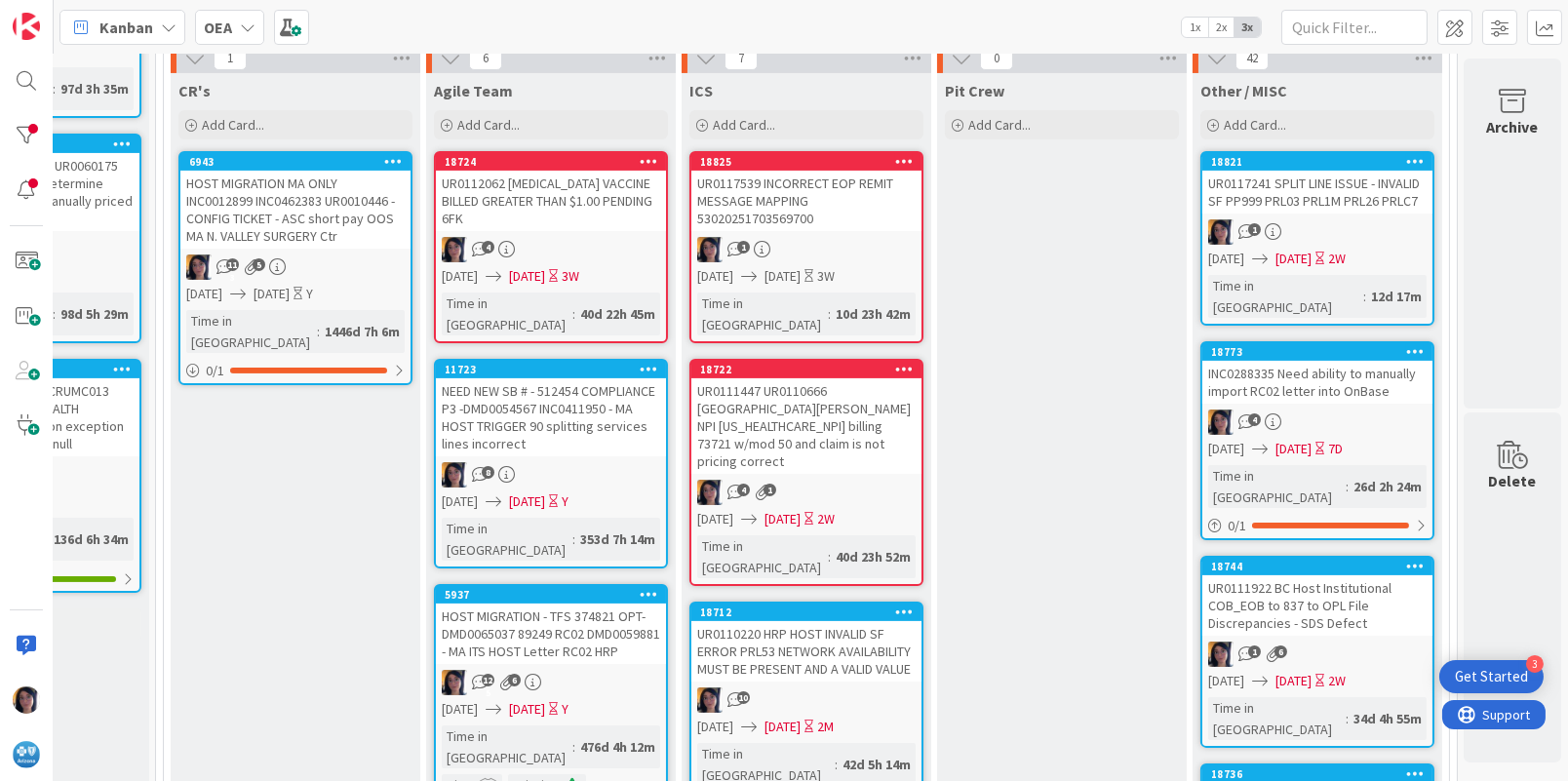
click at [1290, 360] on div "INC0288335 Need ability to manually import RC02 letter into OnBase" at bounding box center [1317, 381] width 230 height 43
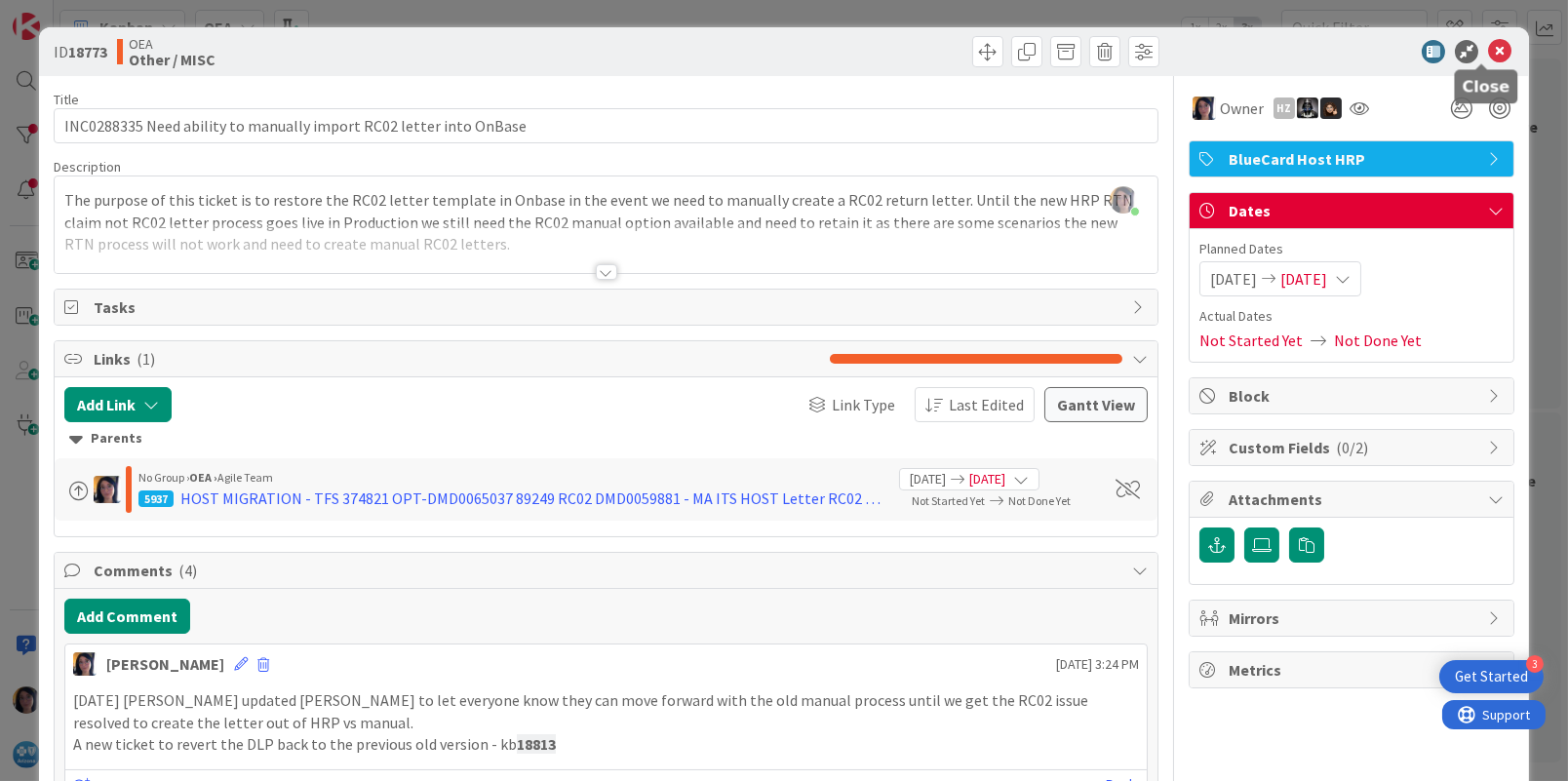
click at [1488, 55] on icon at bounding box center [1500, 51] width 24 height 24
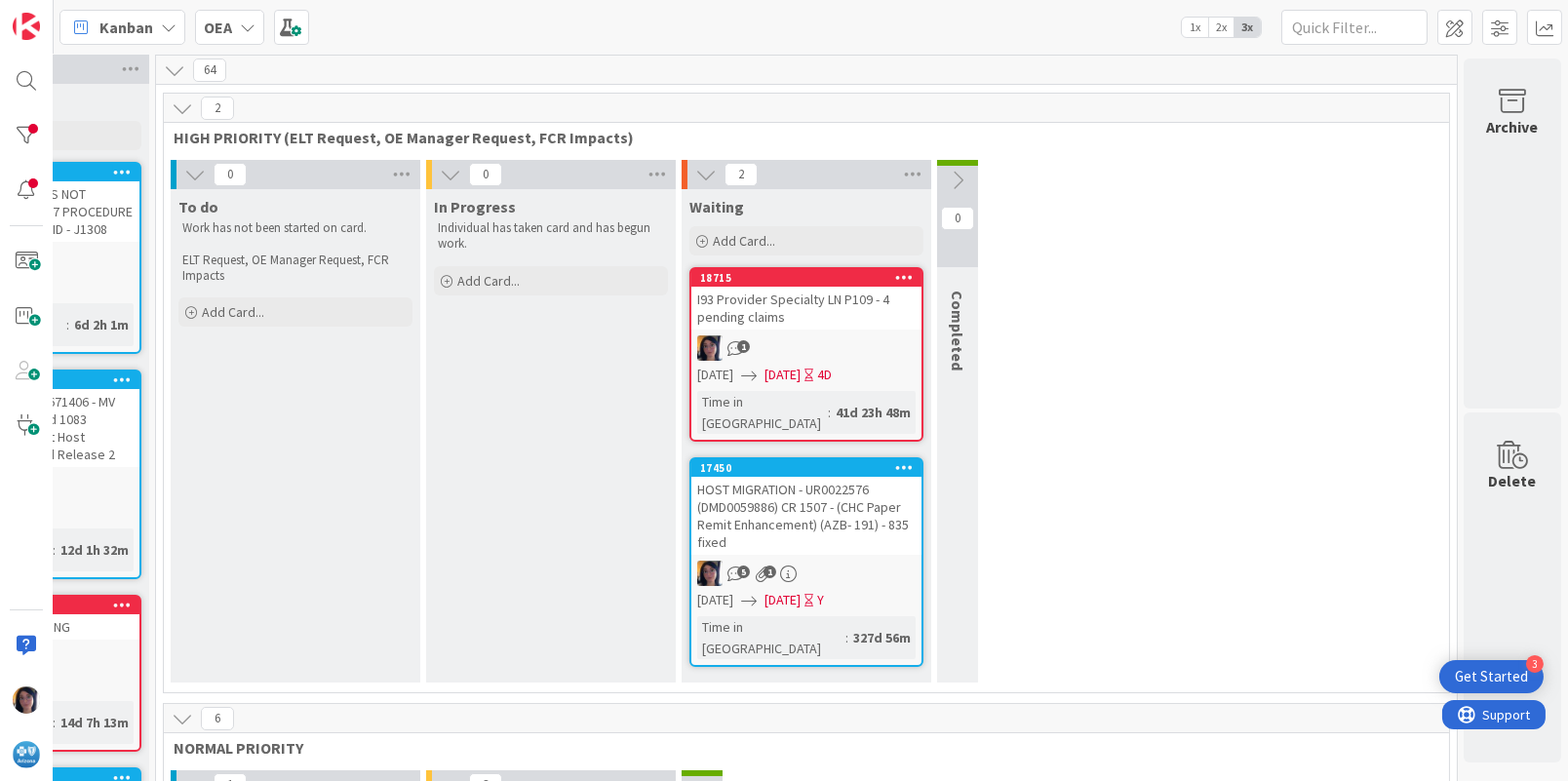
scroll to position [0, 178]
